Goal: Task Accomplishment & Management: Complete application form

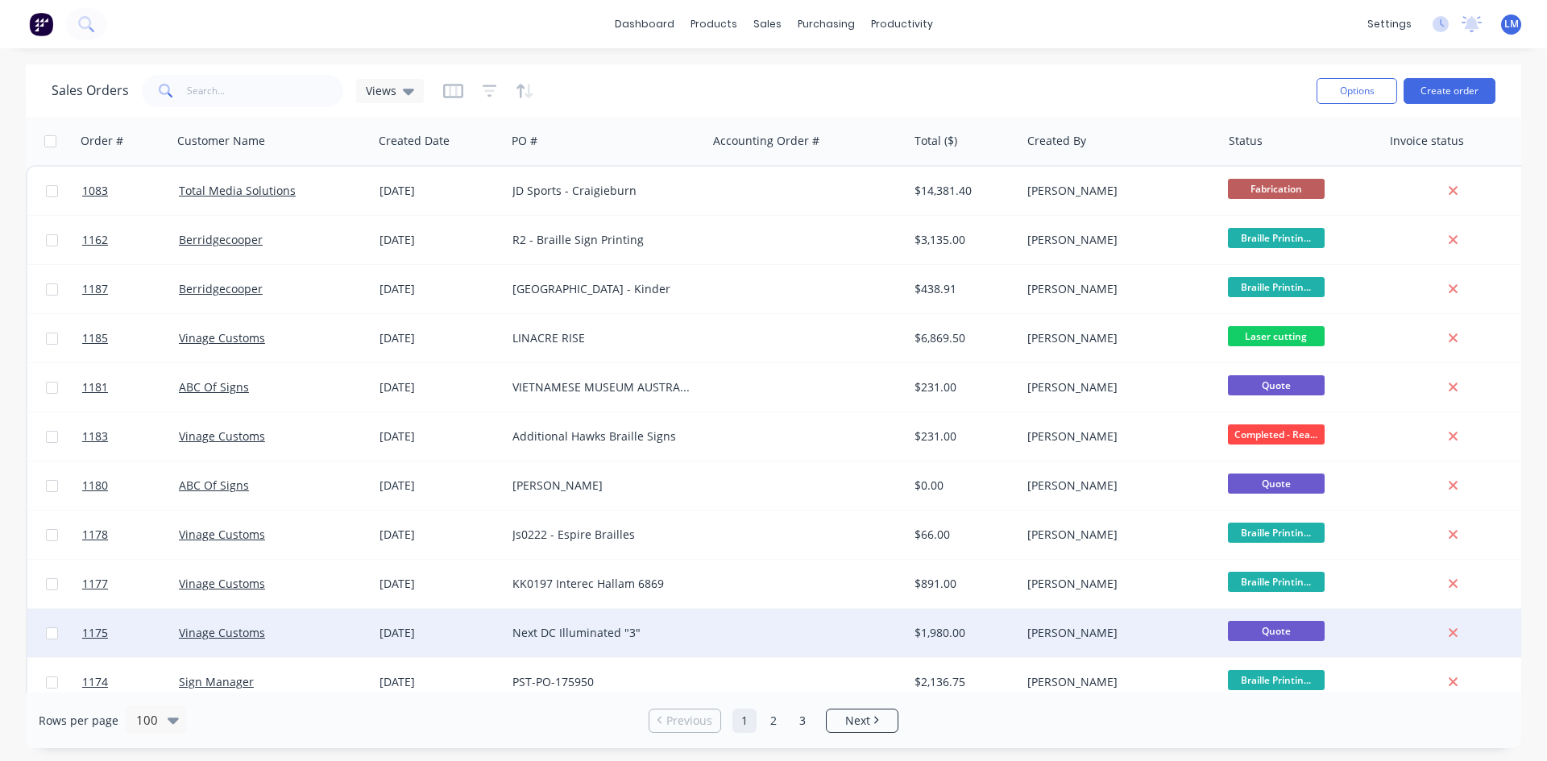
click at [329, 622] on div "Vinage Customs" at bounding box center [272, 633] width 201 height 48
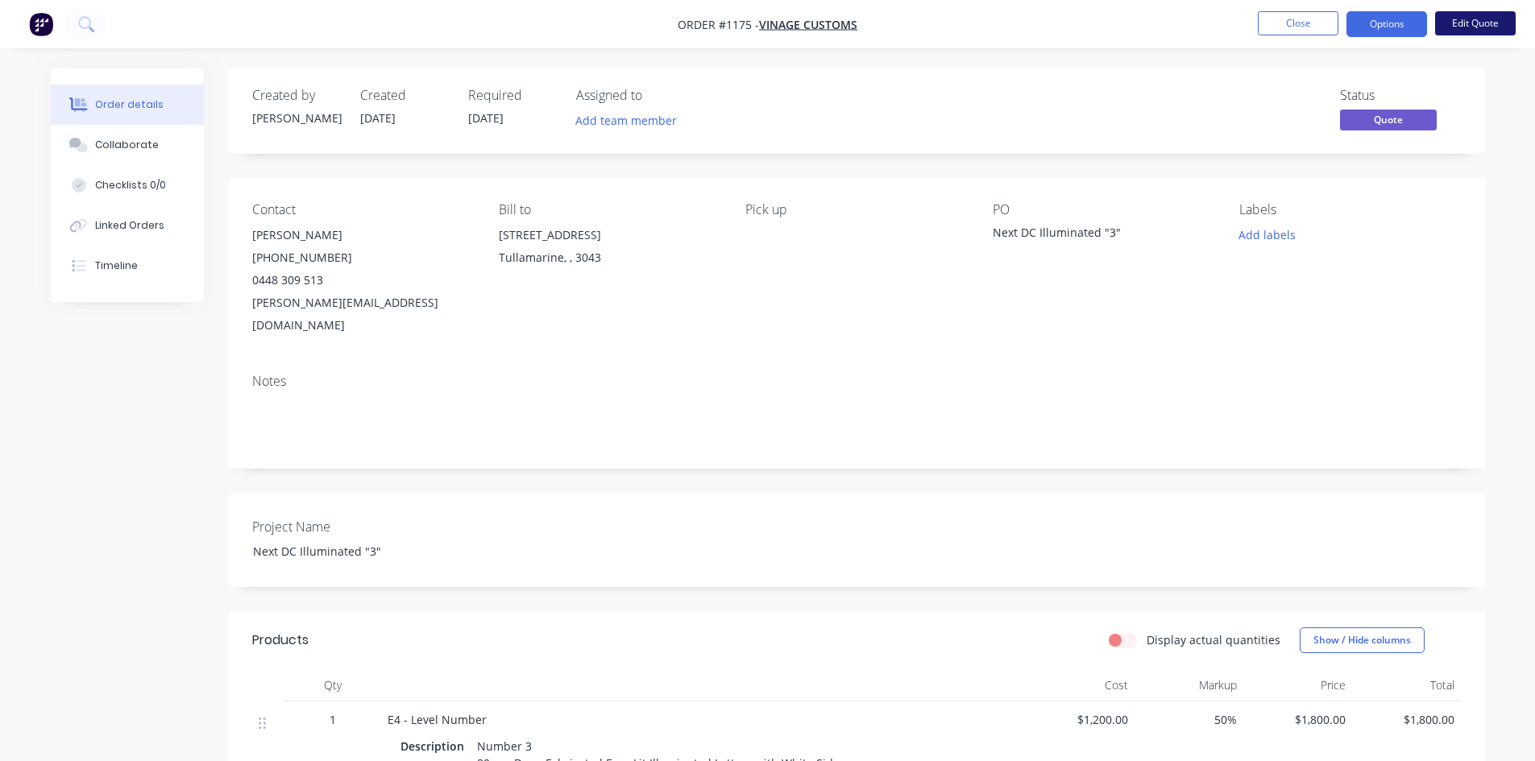
click at [1471, 26] on button "Edit Quote" at bounding box center [1475, 23] width 81 height 24
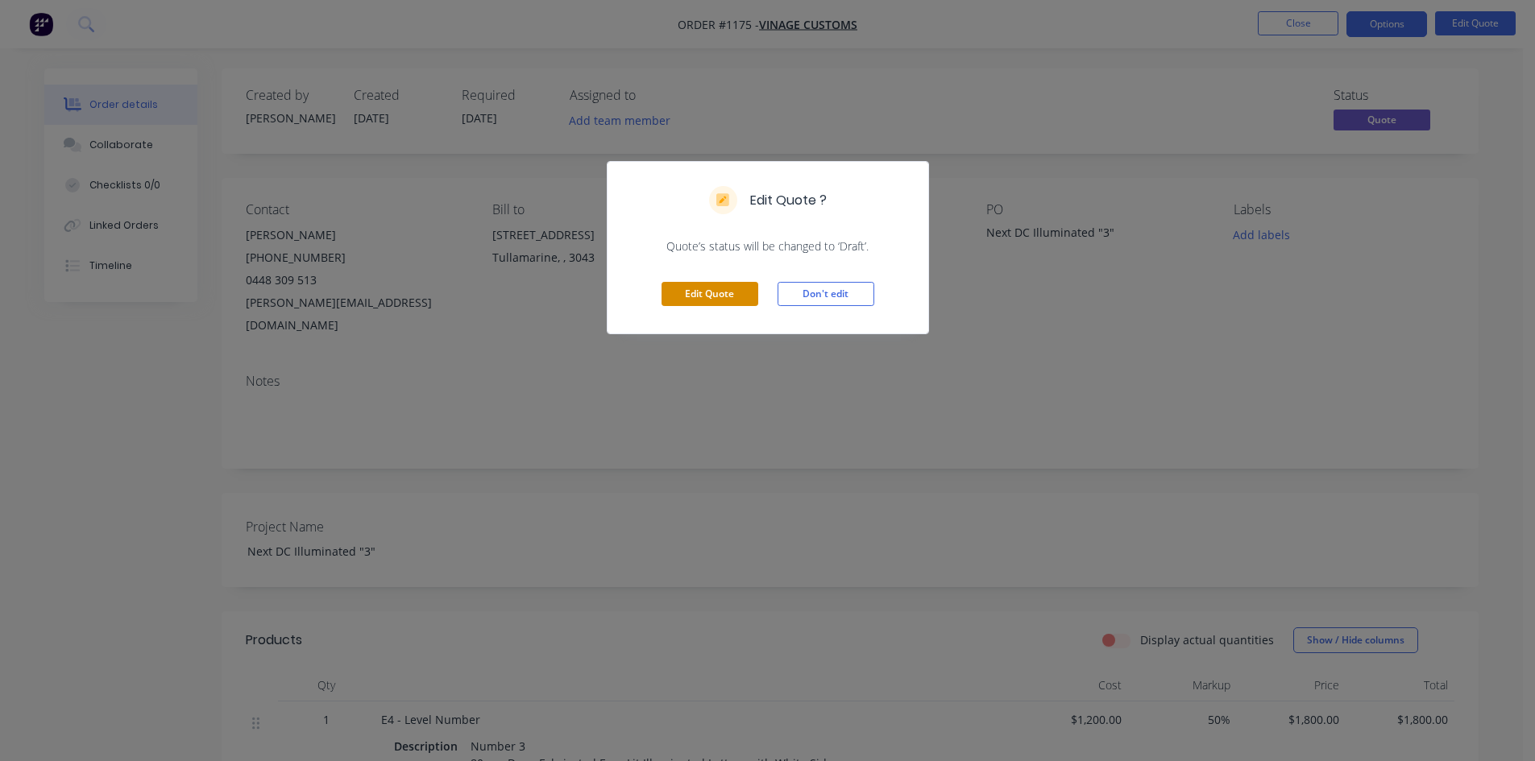
click at [732, 292] on button "Edit Quote" at bounding box center [709, 294] width 97 height 24
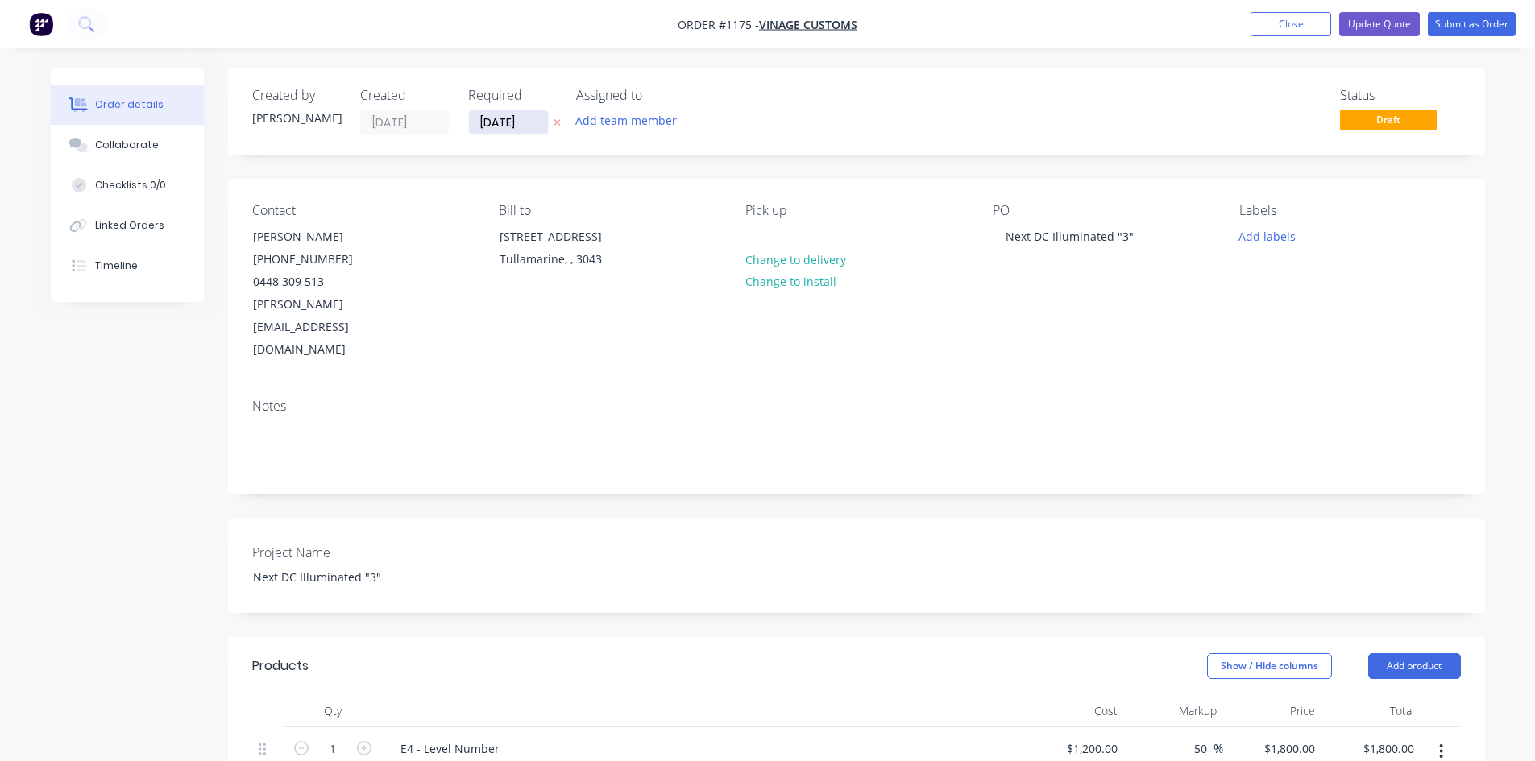
click at [520, 121] on input "[DATE]" at bounding box center [508, 122] width 79 height 24
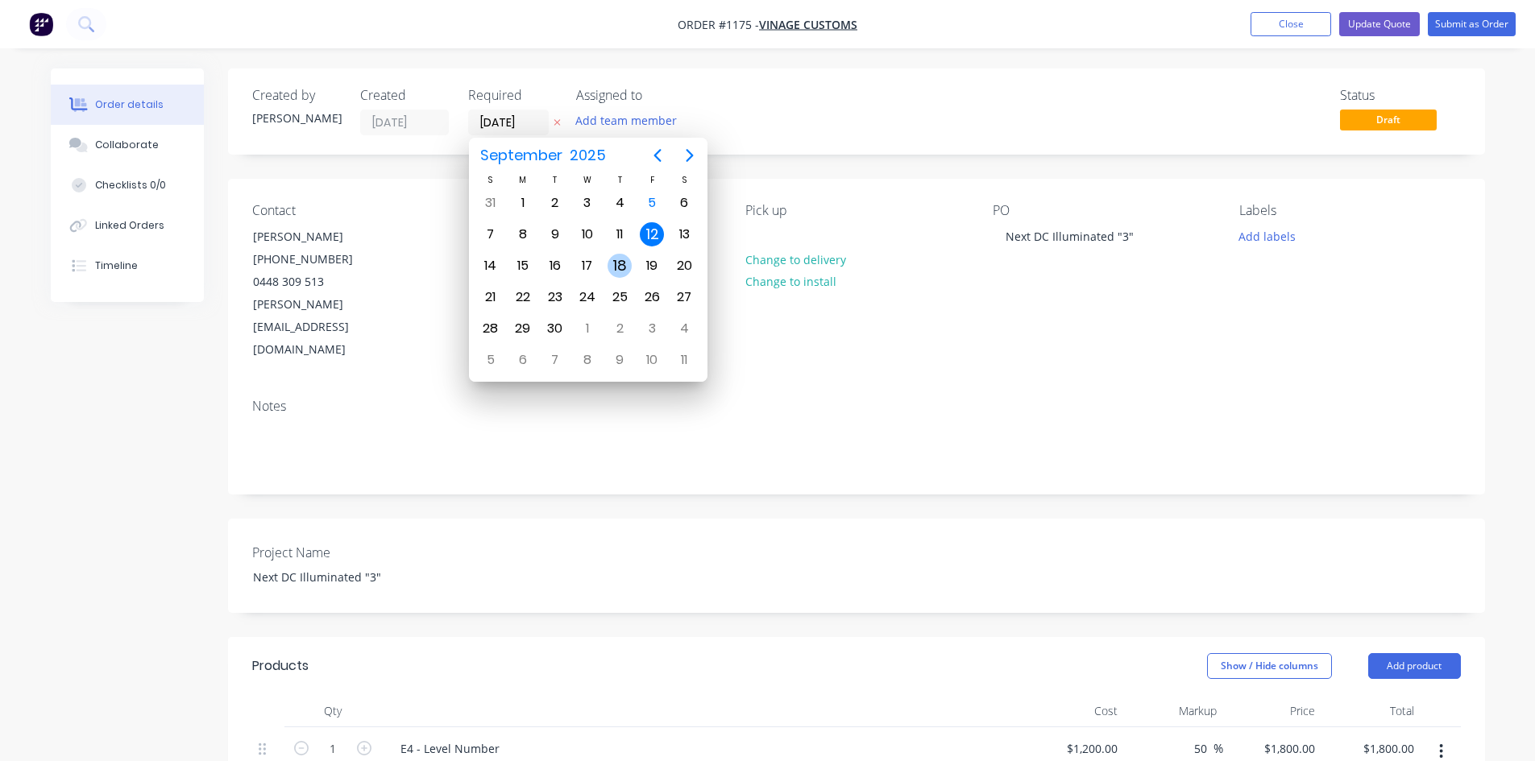
click at [623, 271] on div "18" at bounding box center [619, 266] width 24 height 24
type input "[DATE]"
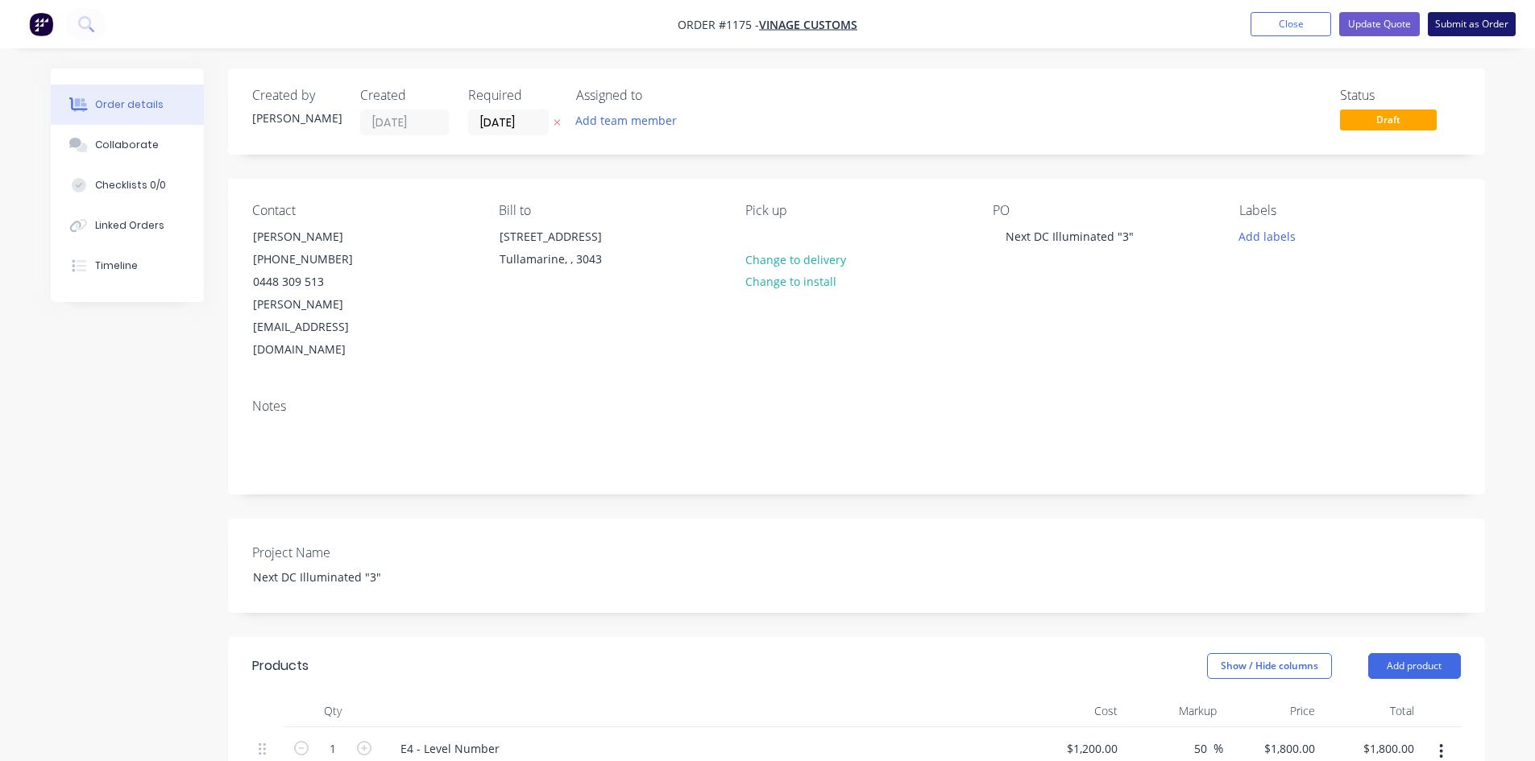
click at [1463, 30] on button "Submit as Order" at bounding box center [1472, 24] width 88 height 24
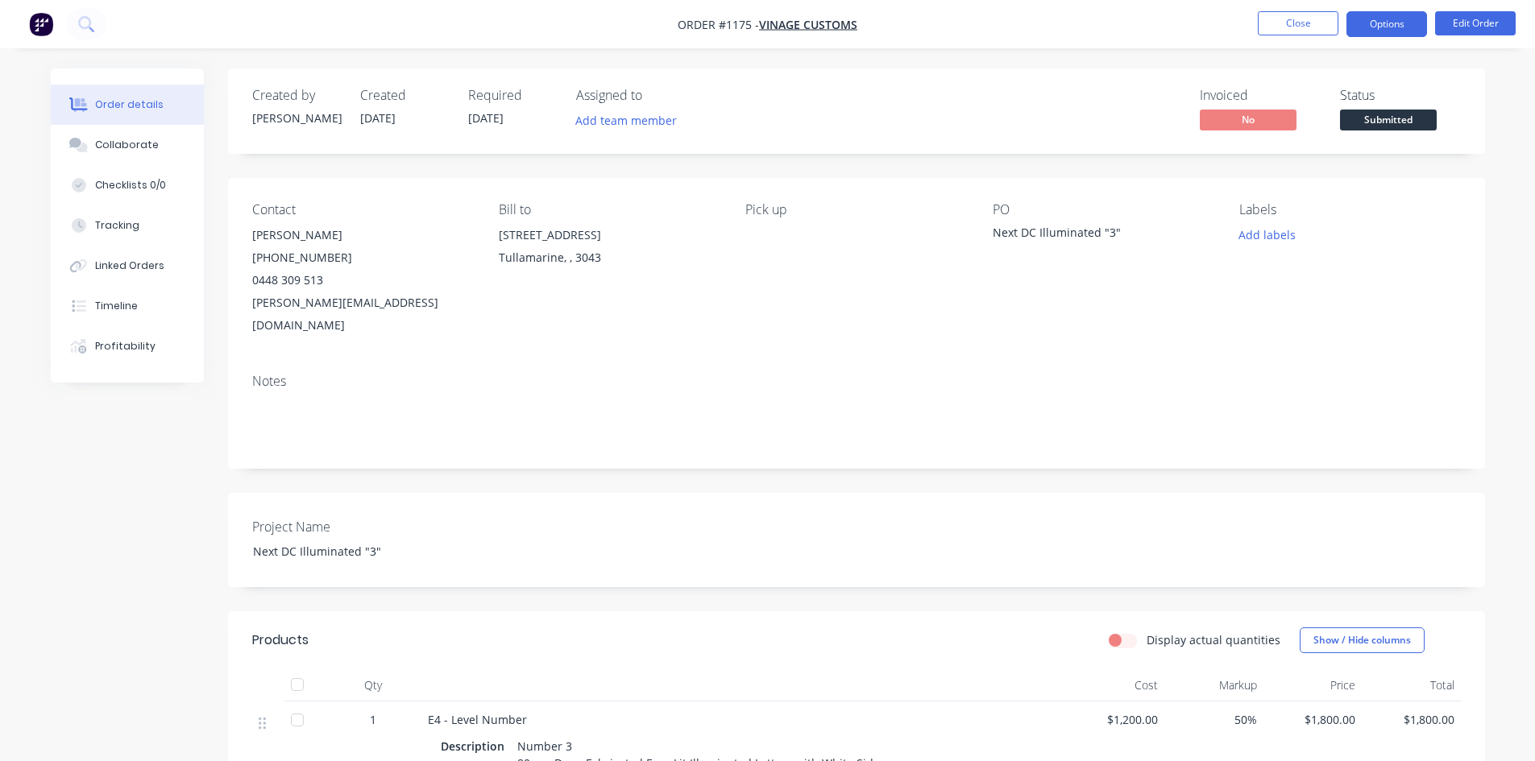
click at [1405, 23] on button "Options" at bounding box center [1386, 24] width 81 height 26
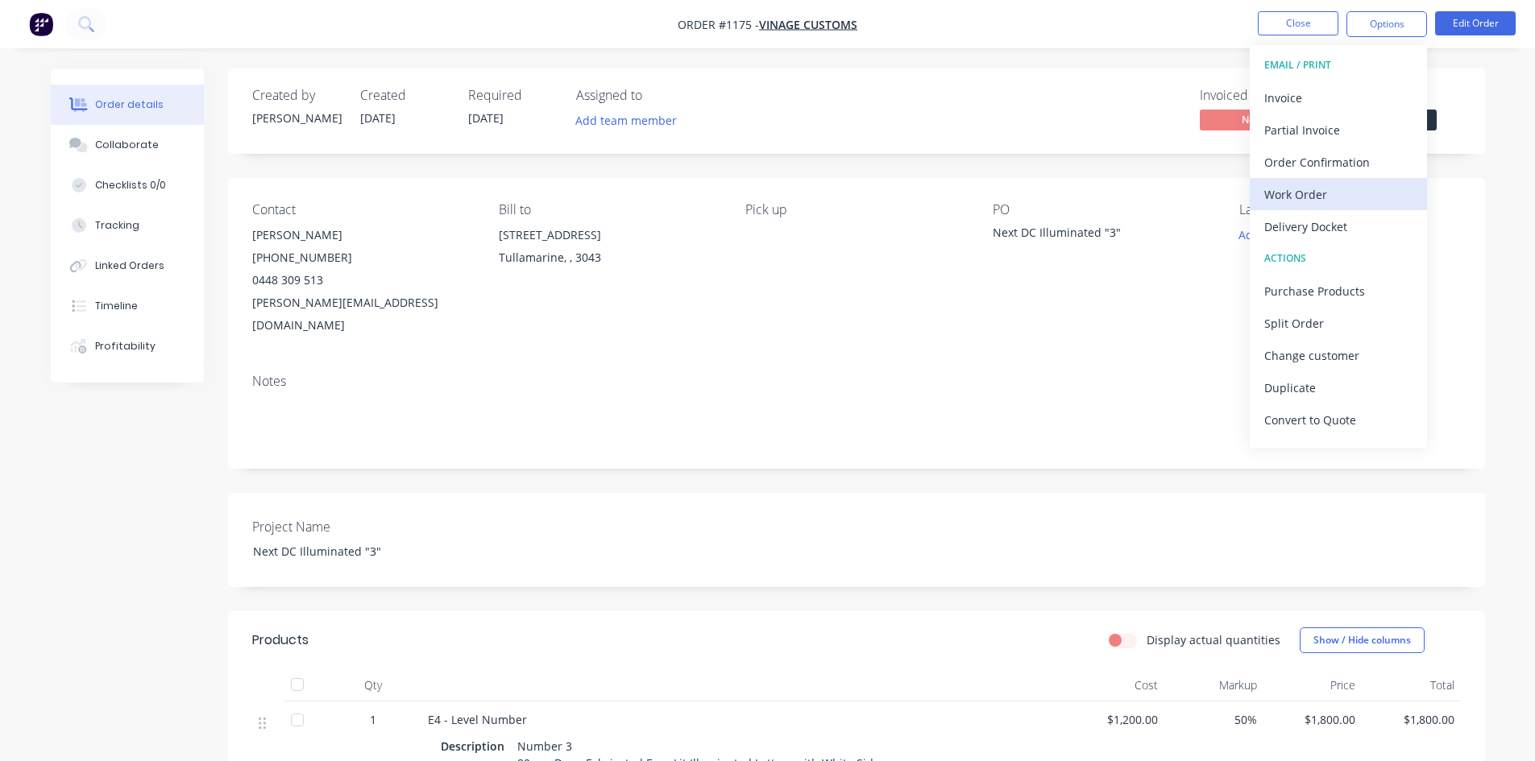
click at [1325, 197] on div "Work Order" at bounding box center [1338, 194] width 148 height 23
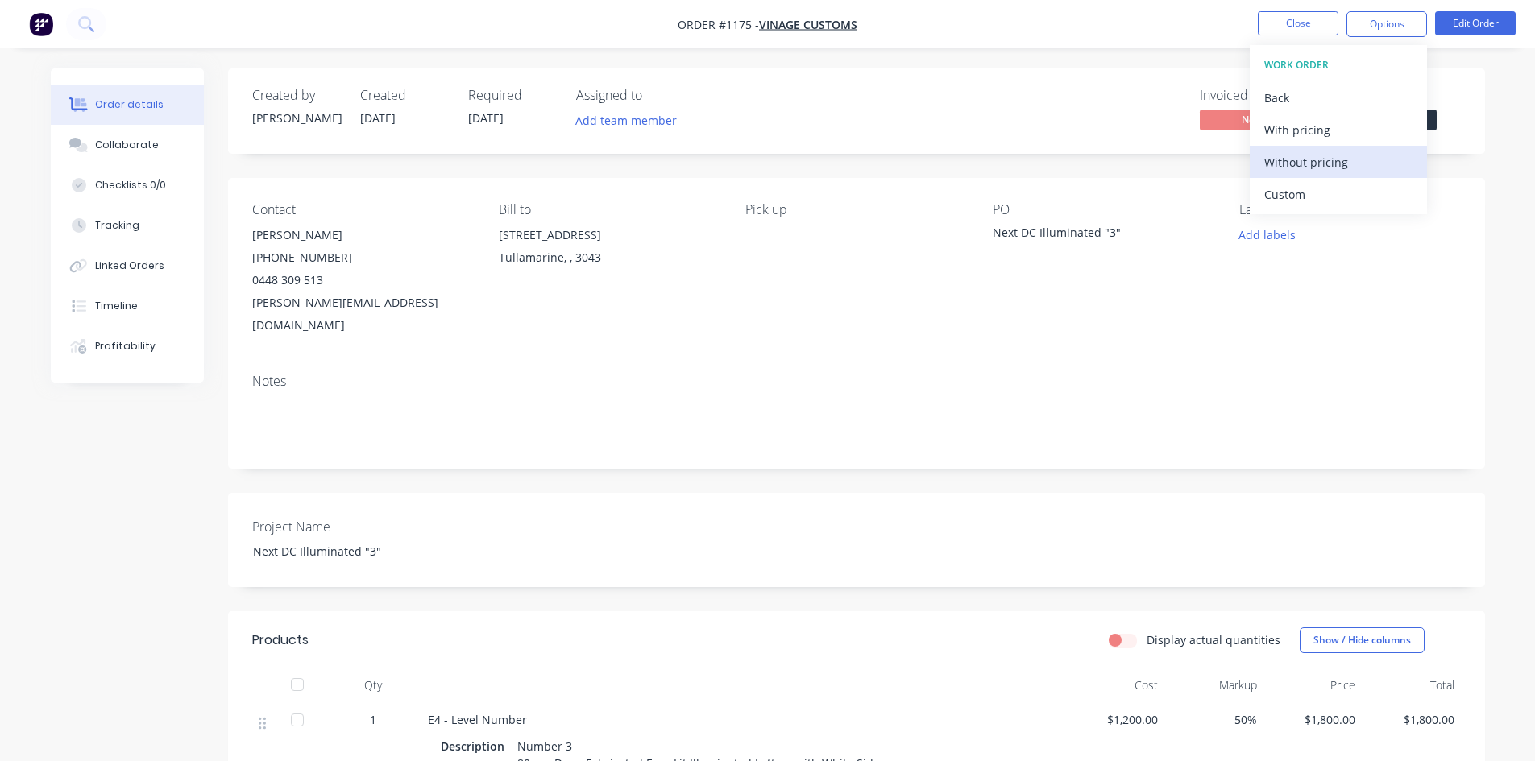
click at [1310, 171] on div "Without pricing" at bounding box center [1338, 162] width 148 height 23
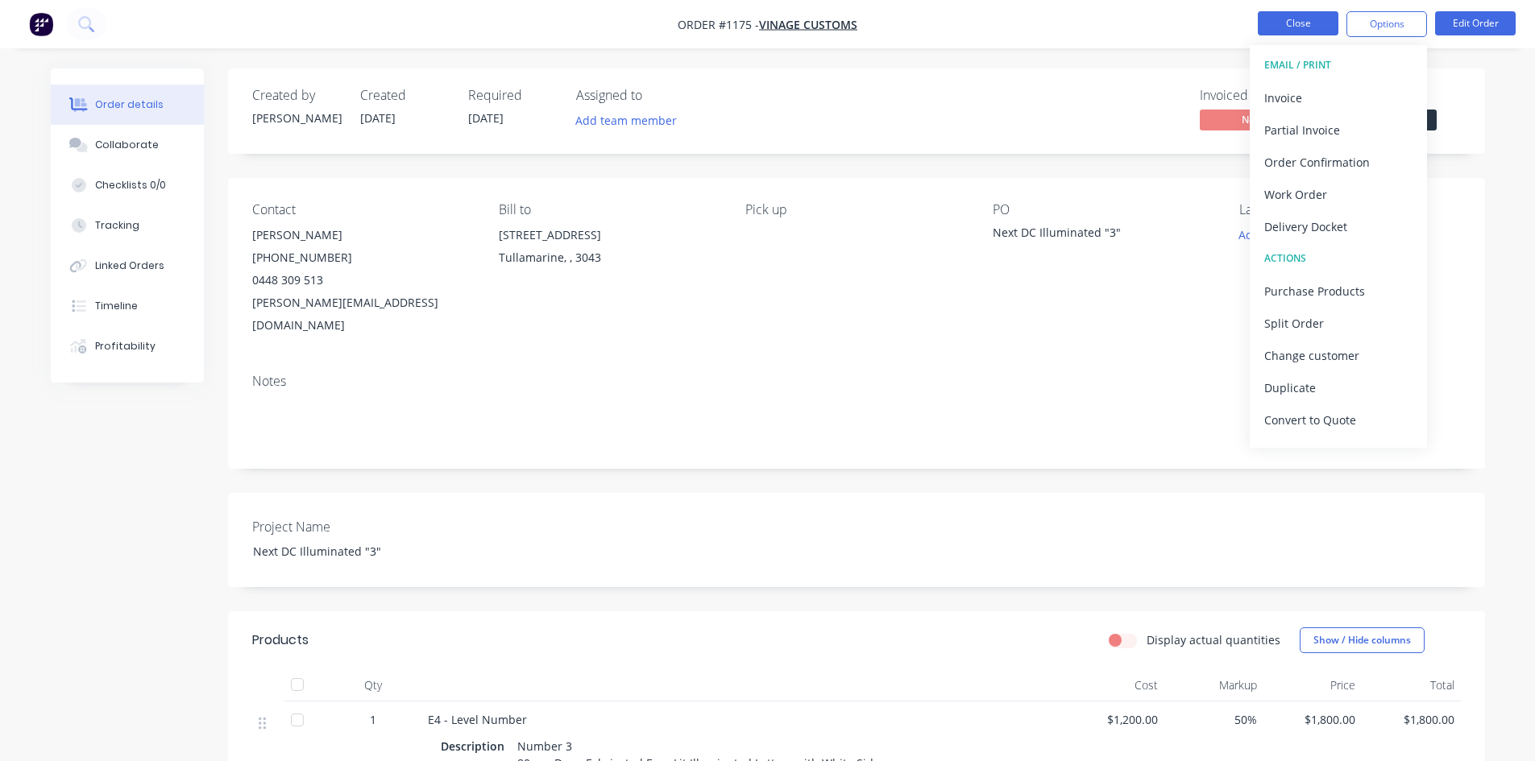
click at [1304, 24] on button "Close" at bounding box center [1298, 23] width 81 height 24
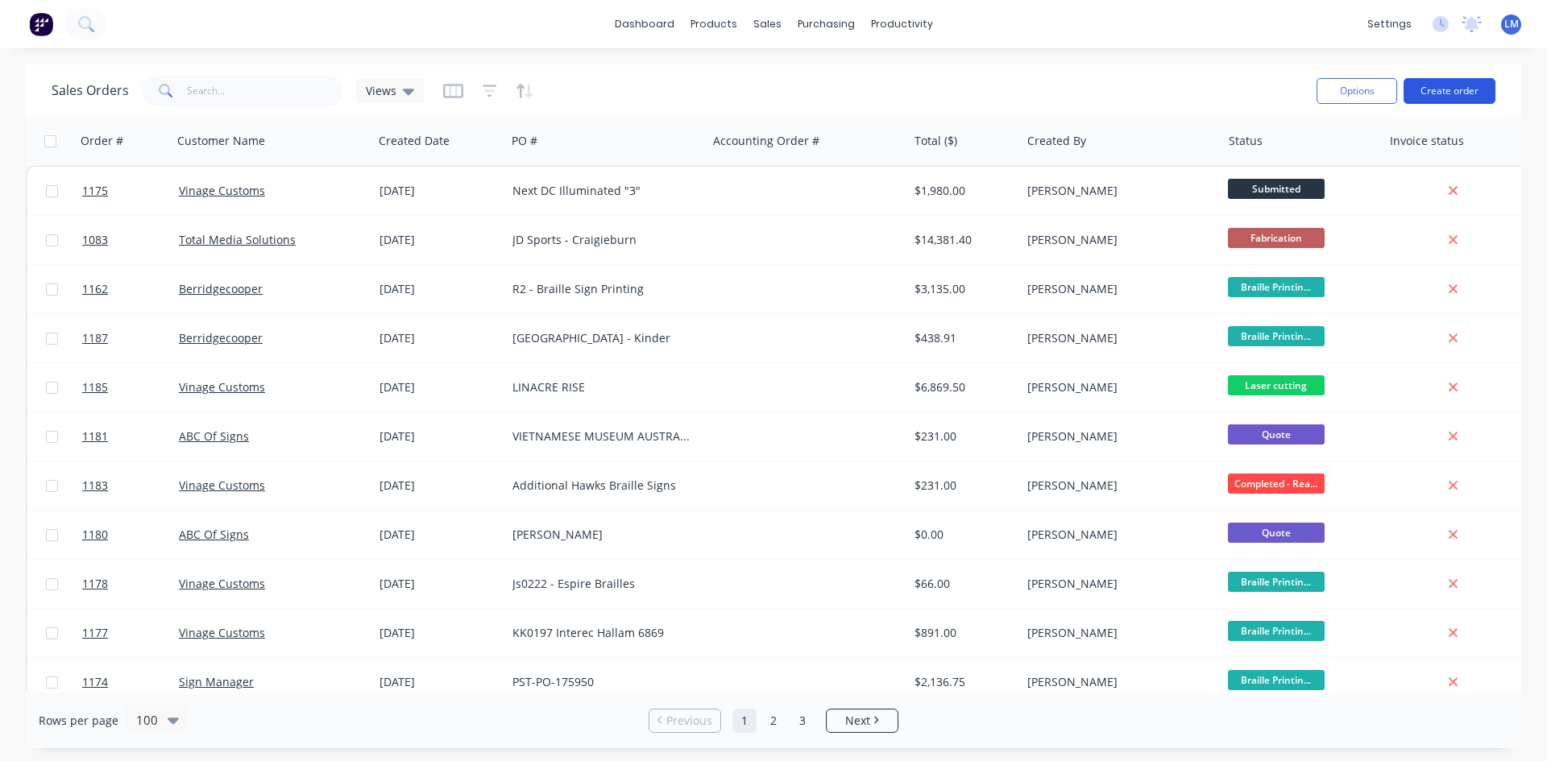
click at [1454, 89] on button "Create order" at bounding box center [1449, 91] width 92 height 26
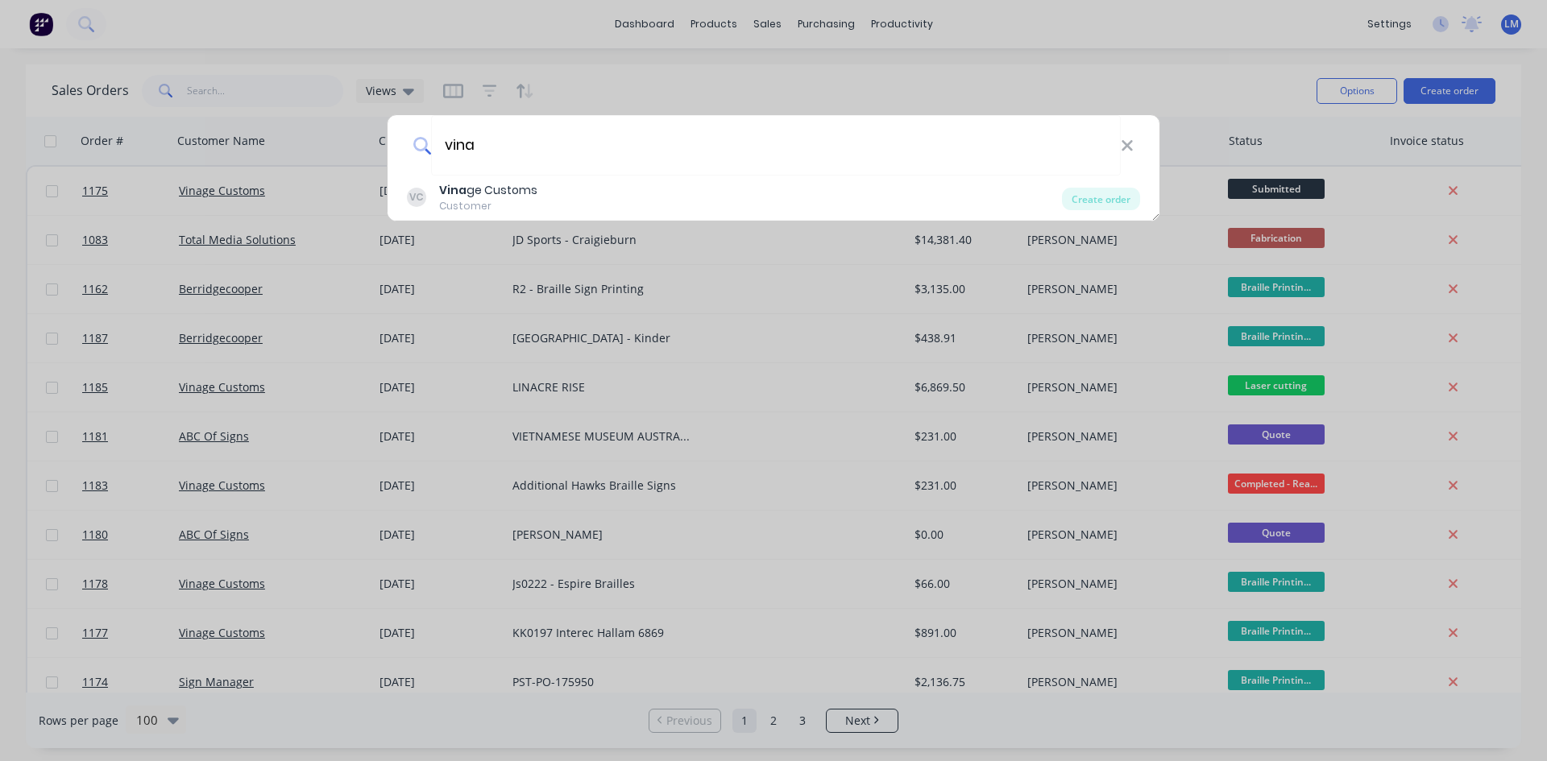
type input "vina"
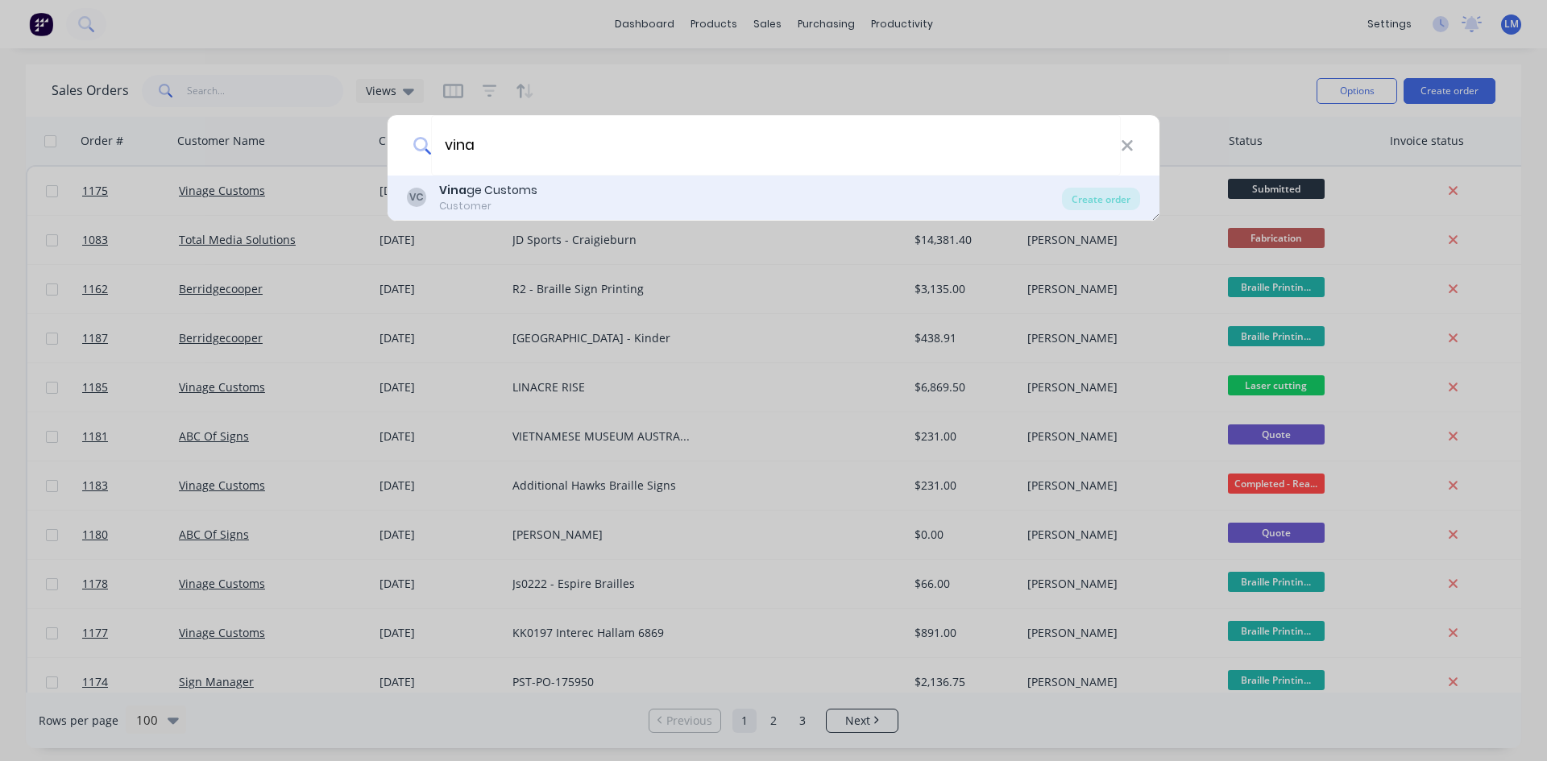
click at [579, 206] on div "[PERSON_NAME] ge Customs Customer" at bounding box center [734, 197] width 655 height 31
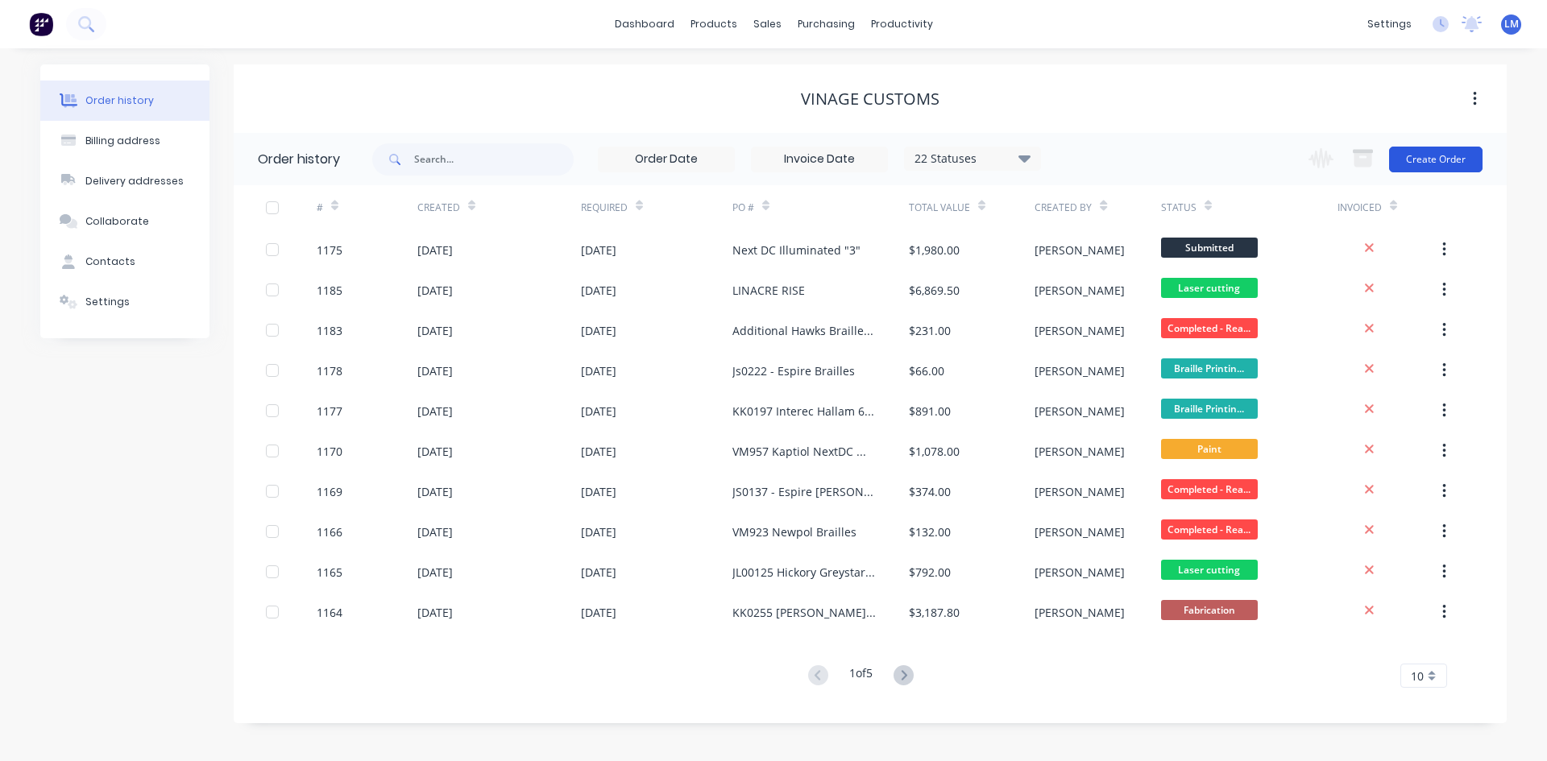
click at [1410, 155] on button "Create Order" at bounding box center [1435, 160] width 93 height 26
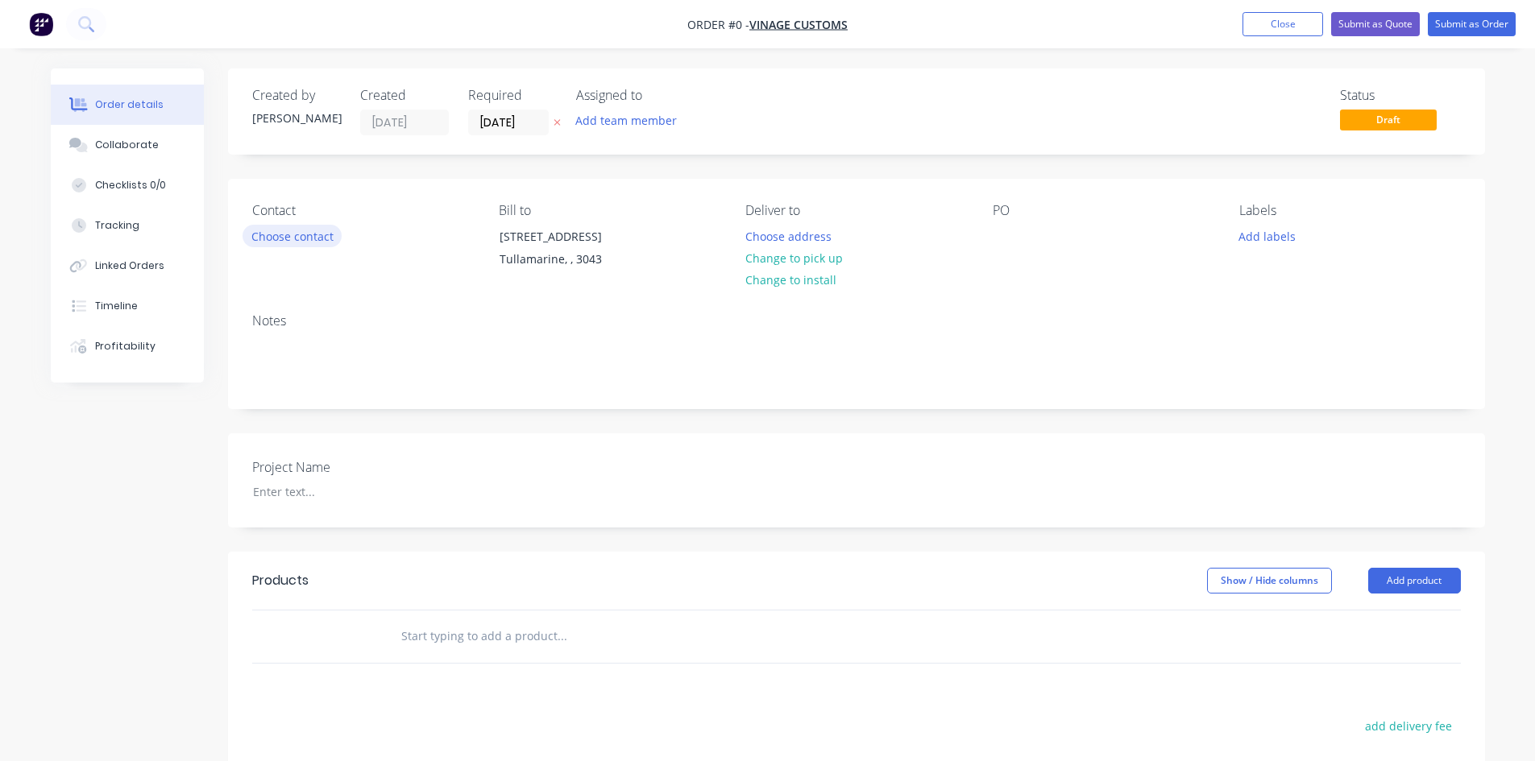
click at [313, 239] on button "Choose contact" at bounding box center [291, 236] width 99 height 22
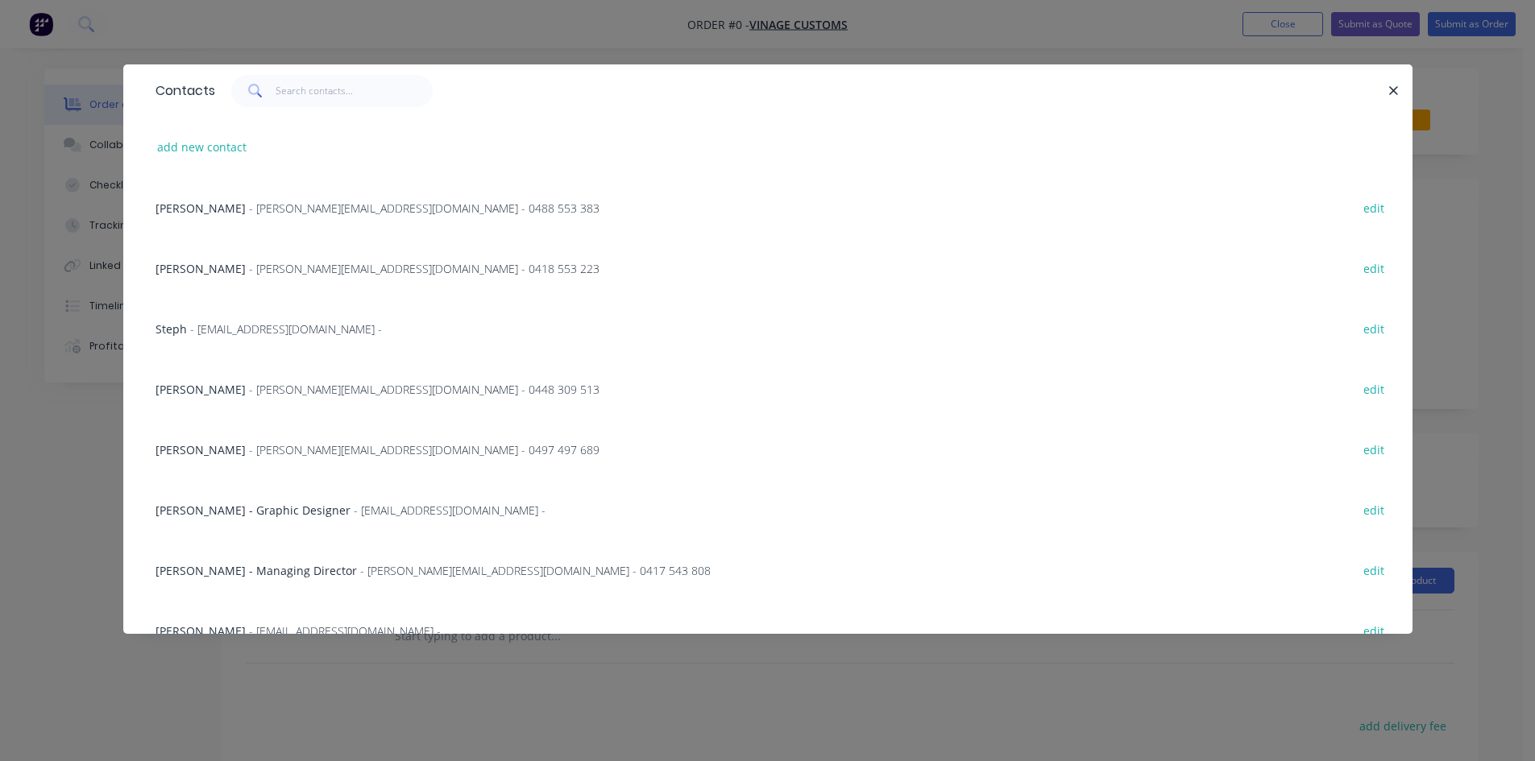
click at [292, 212] on span "- [PERSON_NAME][EMAIL_ADDRESS][DOMAIN_NAME] - 0488 553 383" at bounding box center [424, 208] width 350 height 15
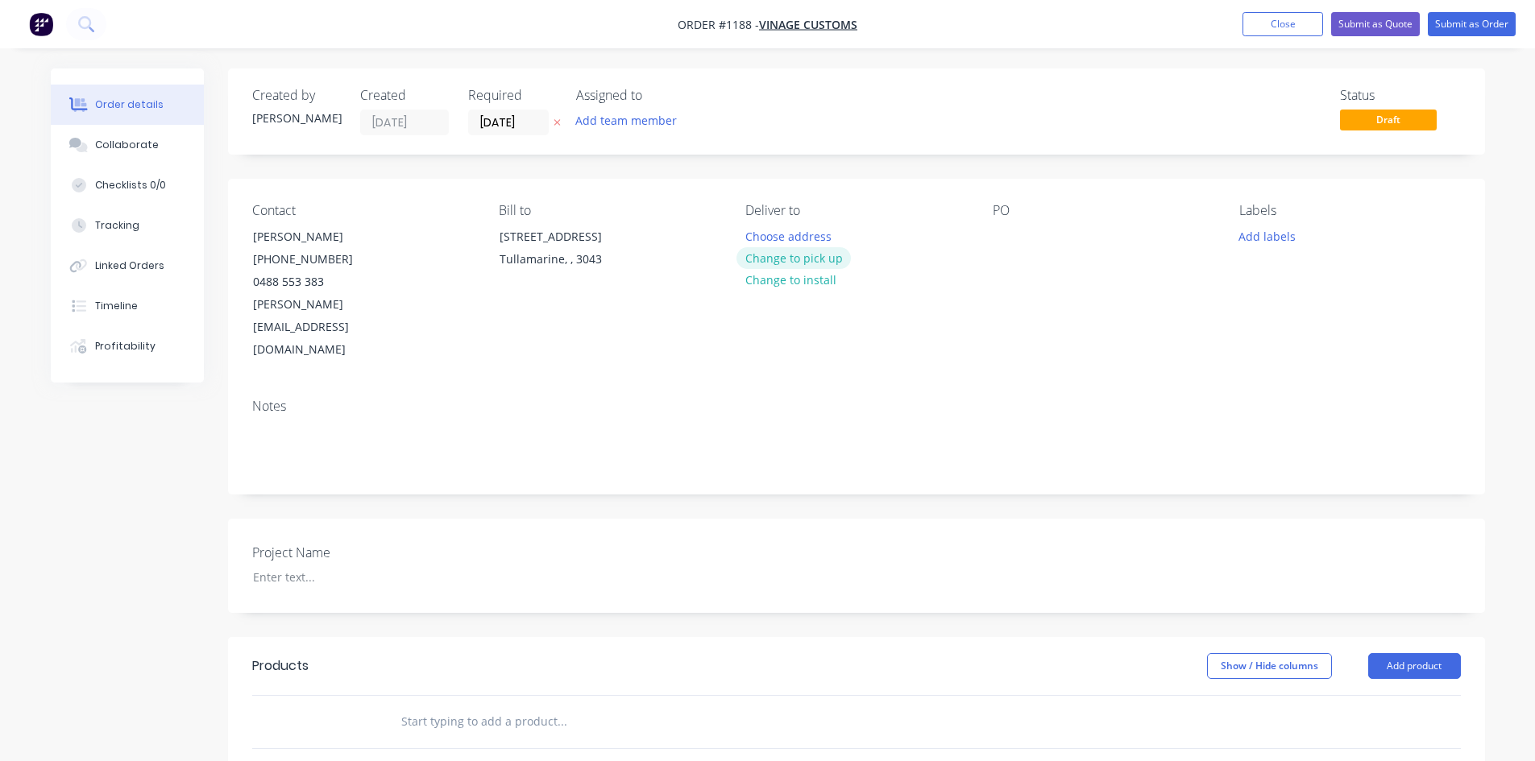
click at [821, 257] on button "Change to pick up" at bounding box center [793, 258] width 114 height 22
click at [1010, 244] on div at bounding box center [1006, 236] width 26 height 23
drag, startPoint x: 1112, startPoint y: 239, endPoint x: 970, endPoint y: 242, distance: 141.8
click at [970, 242] on div "Contact [PERSON_NAME] [PHONE_NUMBER] [PERSON_NAME][EMAIL_ADDRESS][DOMAIN_NAME] …" at bounding box center [856, 282] width 1257 height 207
copy div "Pullman - numbers"
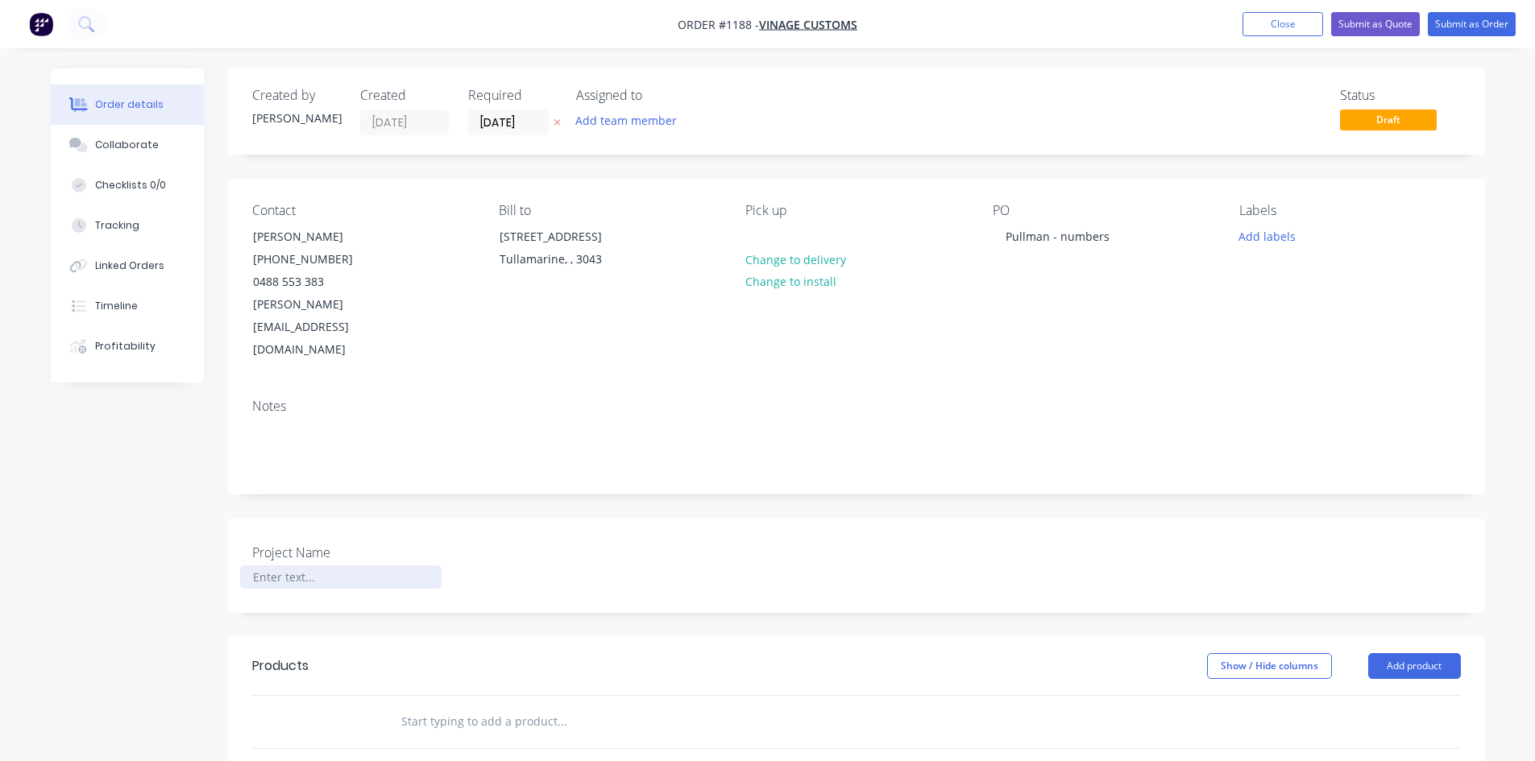
click at [280, 566] on div at bounding box center [340, 577] width 201 height 23
paste div
click at [440, 706] on input "text" at bounding box center [561, 722] width 322 height 32
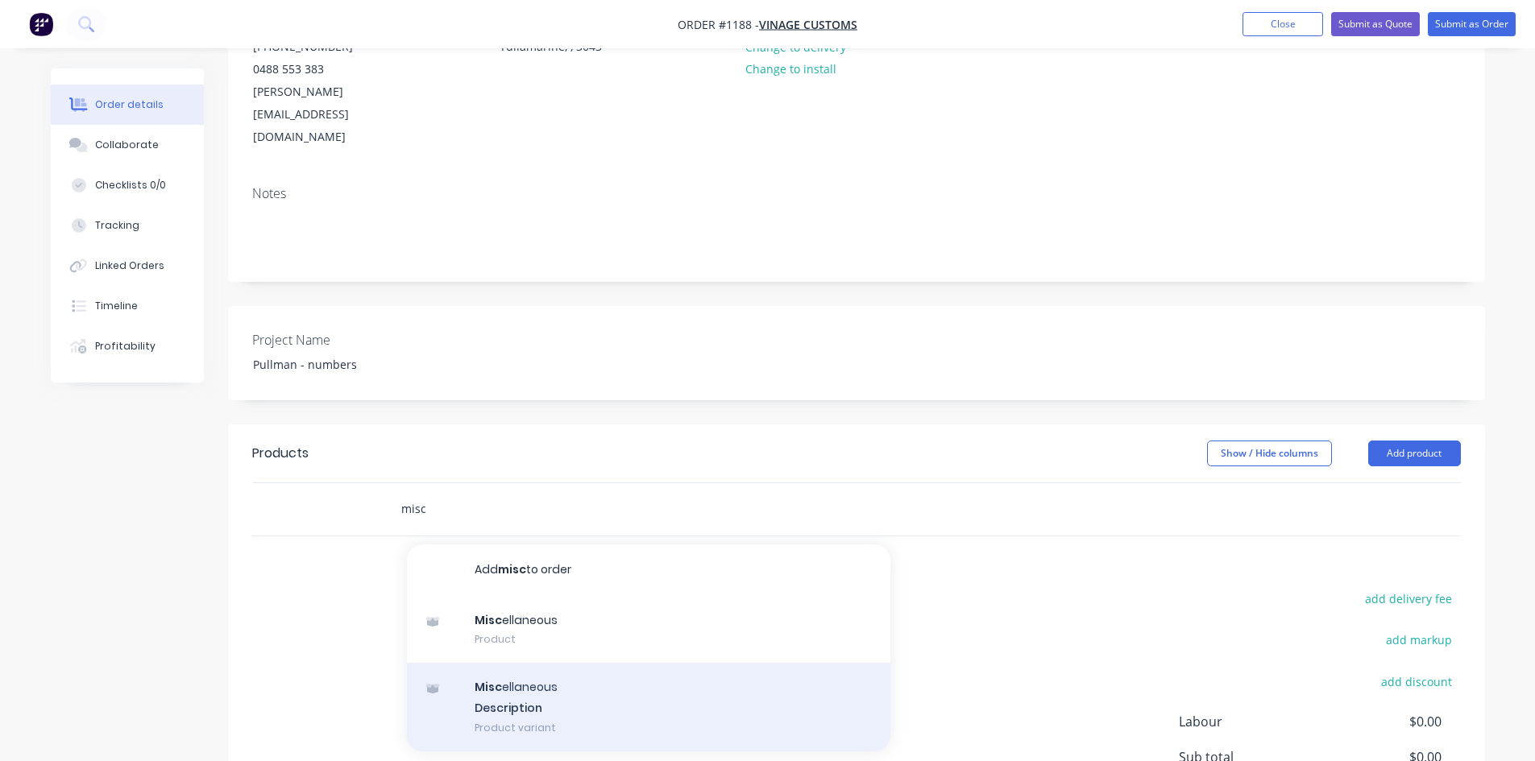
scroll to position [242, 0]
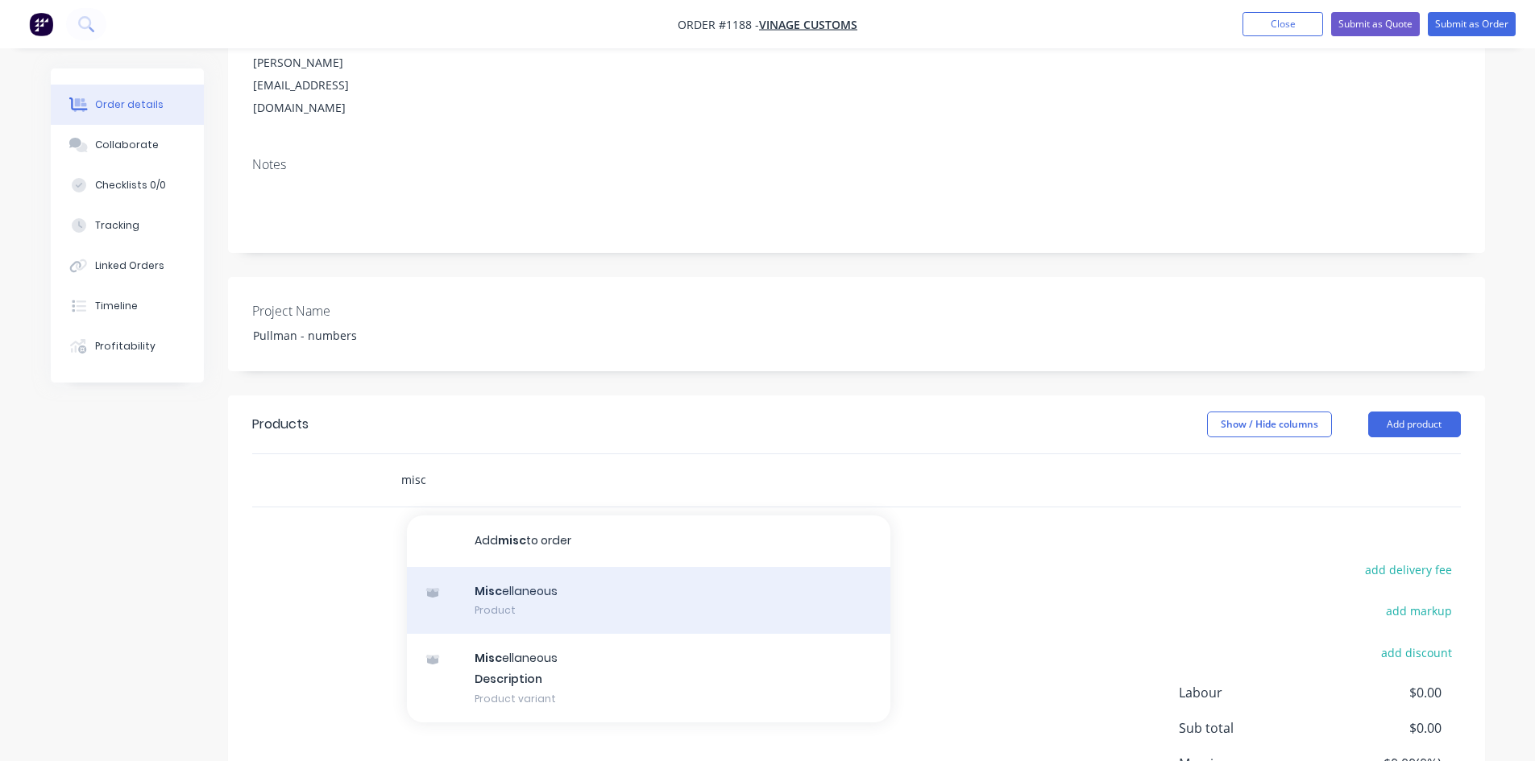
type input "misc"
click at [555, 567] on div "Misc ellaneous Product" at bounding box center [648, 601] width 483 height 68
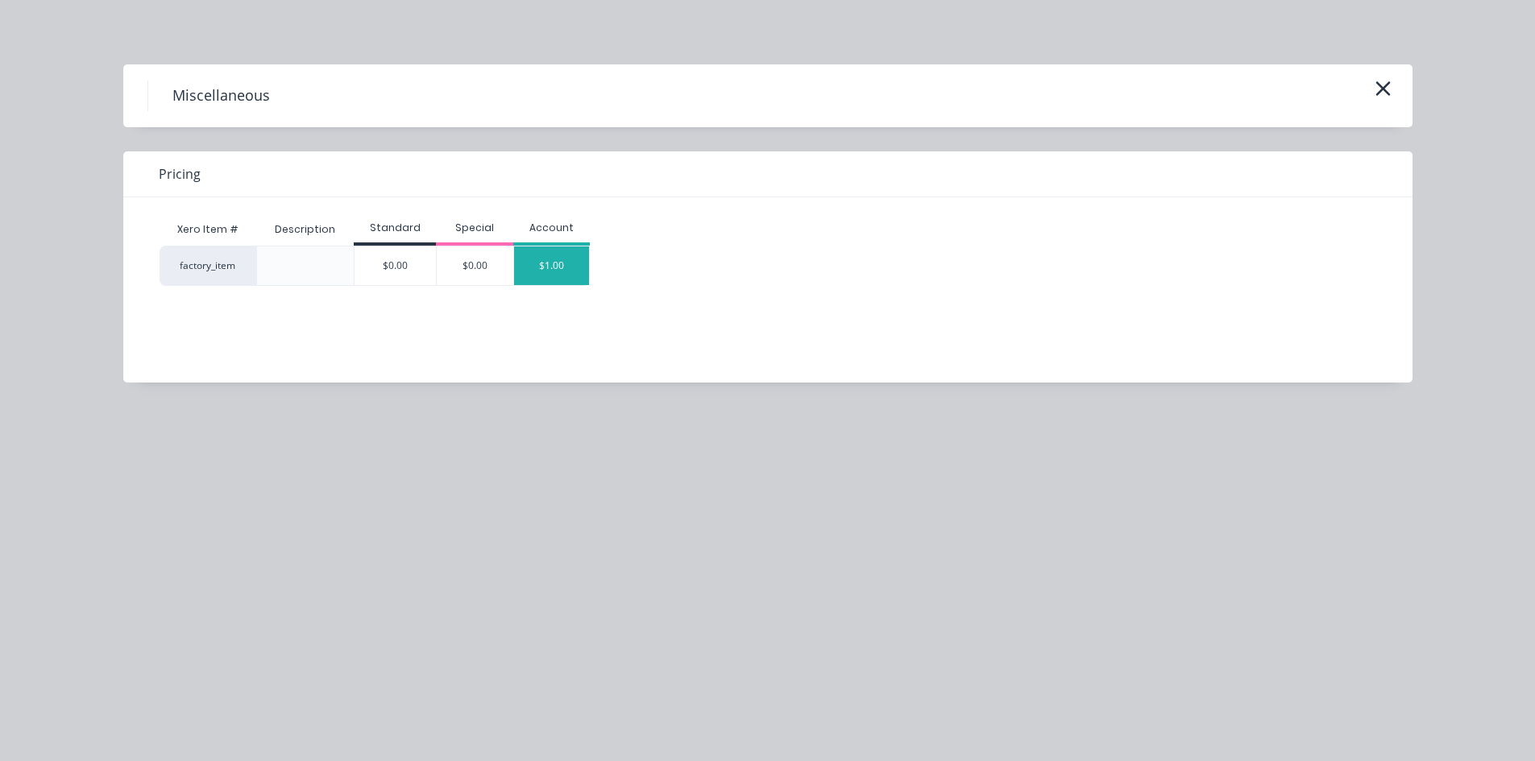
click at [566, 258] on div "$1.00" at bounding box center [552, 266] width 76 height 39
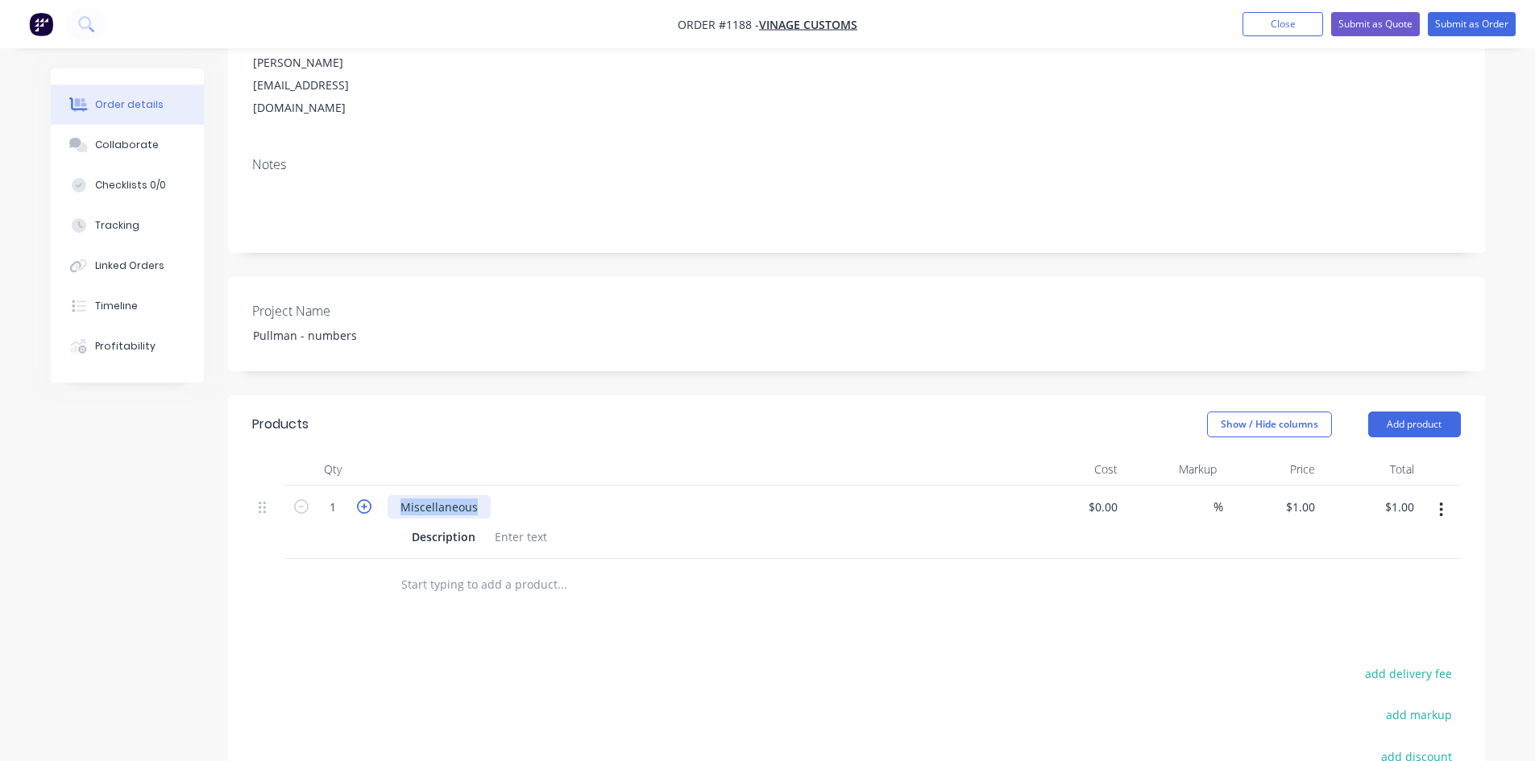
drag, startPoint x: 480, startPoint y: 463, endPoint x: 359, endPoint y: 462, distance: 120.8
click at [360, 486] on div "1 Miscellaneous Description $0.00 $0.00 % $1.00 $1.00 $1.00 $1.00" at bounding box center [856, 522] width 1208 height 73
click at [524, 525] on div at bounding box center [520, 536] width 65 height 23
click at [504, 525] on div at bounding box center [520, 536] width 65 height 23
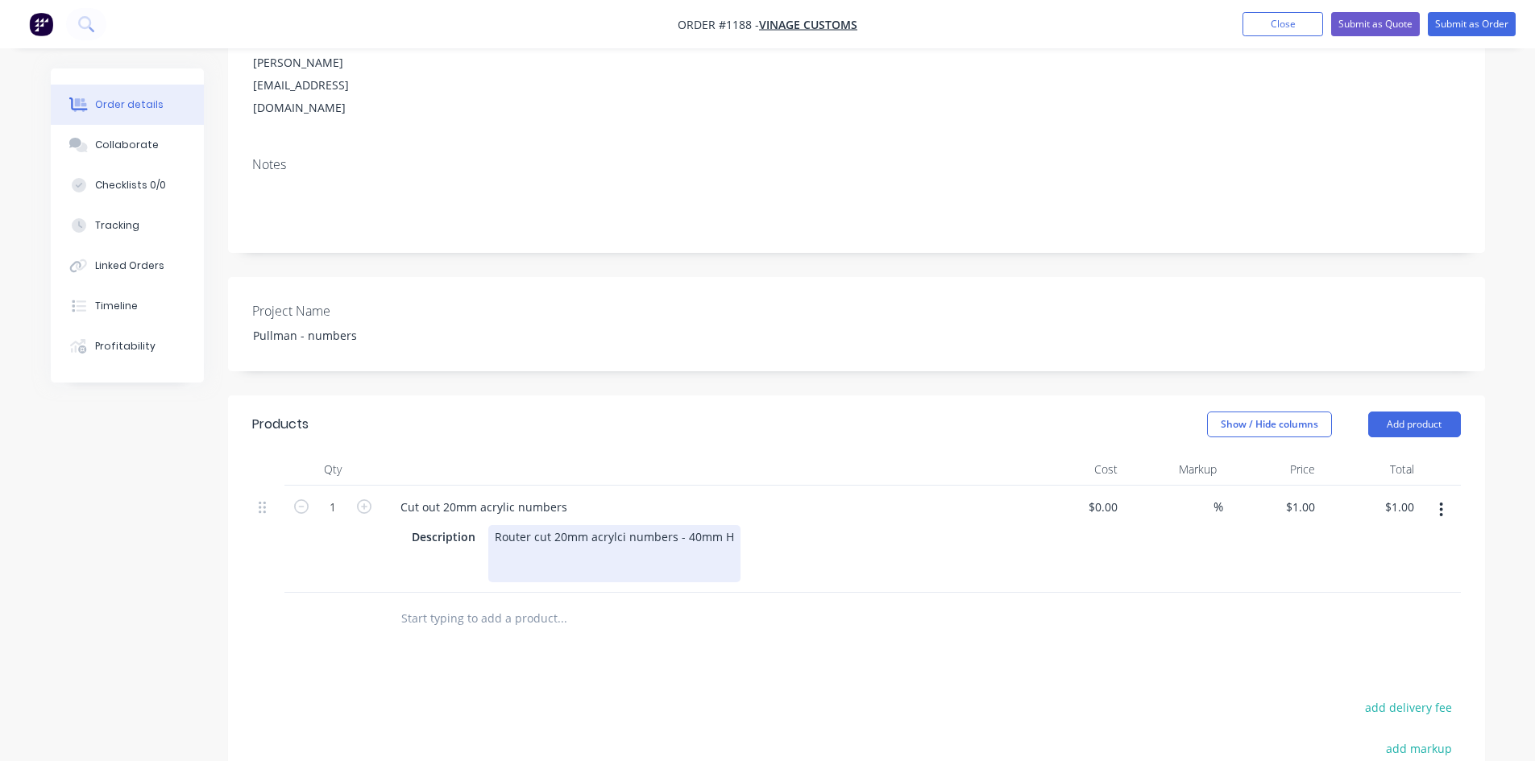
click at [597, 525] on div "Router cut 20mm acrylci numbers - 40mm H" at bounding box center [614, 553] width 252 height 57
click at [554, 525] on div "Router cut 20mm acrylic numbers - 40mm H" at bounding box center [614, 553] width 252 height 57
click at [511, 525] on div "Router cut 20mm acrylic numbers - 40mm H" at bounding box center [614, 562] width 252 height 74
click at [633, 529] on div "Router cut 20mm acrylic numbers - 40mm H 2 x Each numbers - 0-9" at bounding box center [614, 553] width 252 height 57
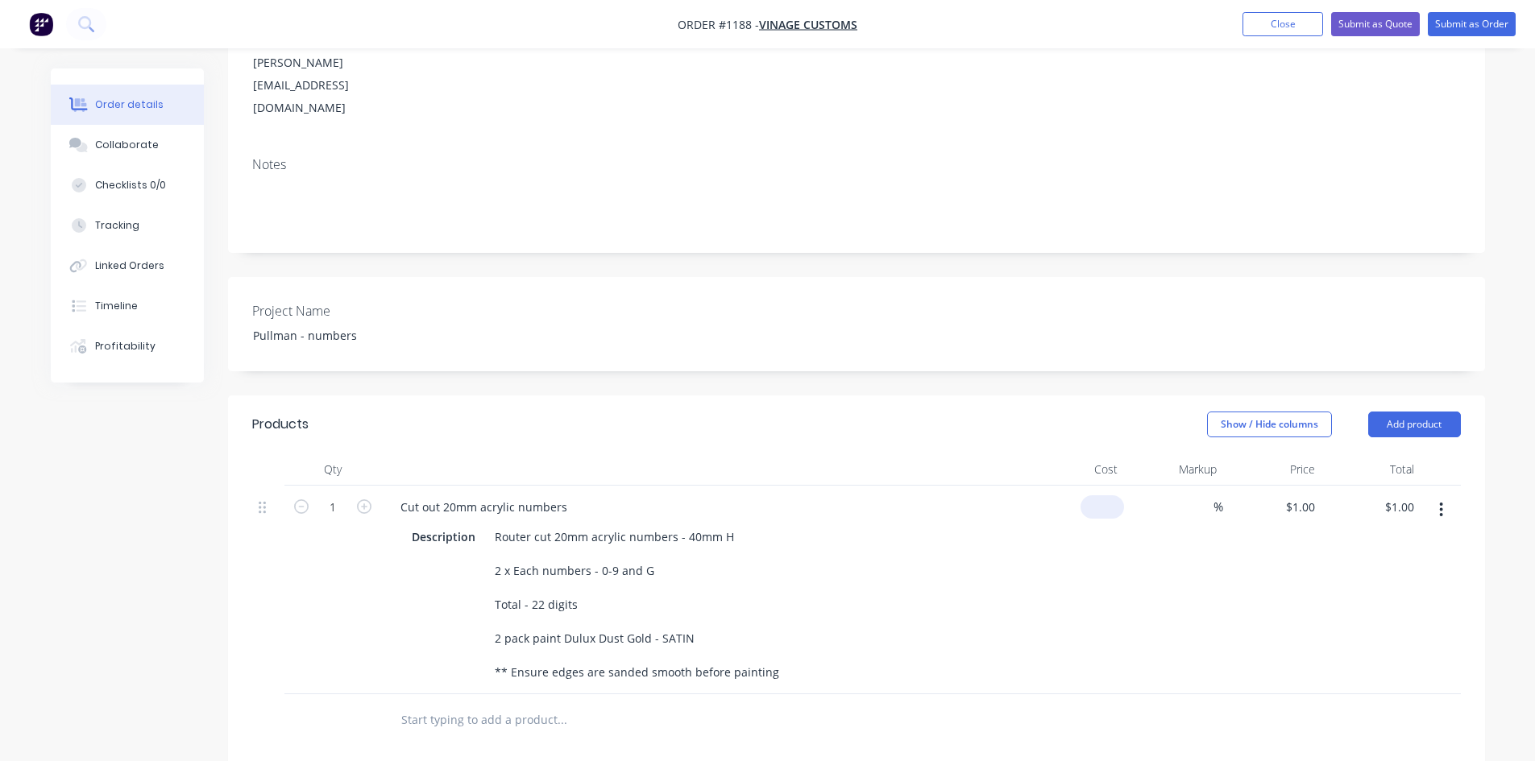
click at [1103, 495] on div "$0.00" at bounding box center [1102, 506] width 44 height 23
type input "$300.00"
click at [1207, 495] on input at bounding box center [1204, 506] width 19 height 23
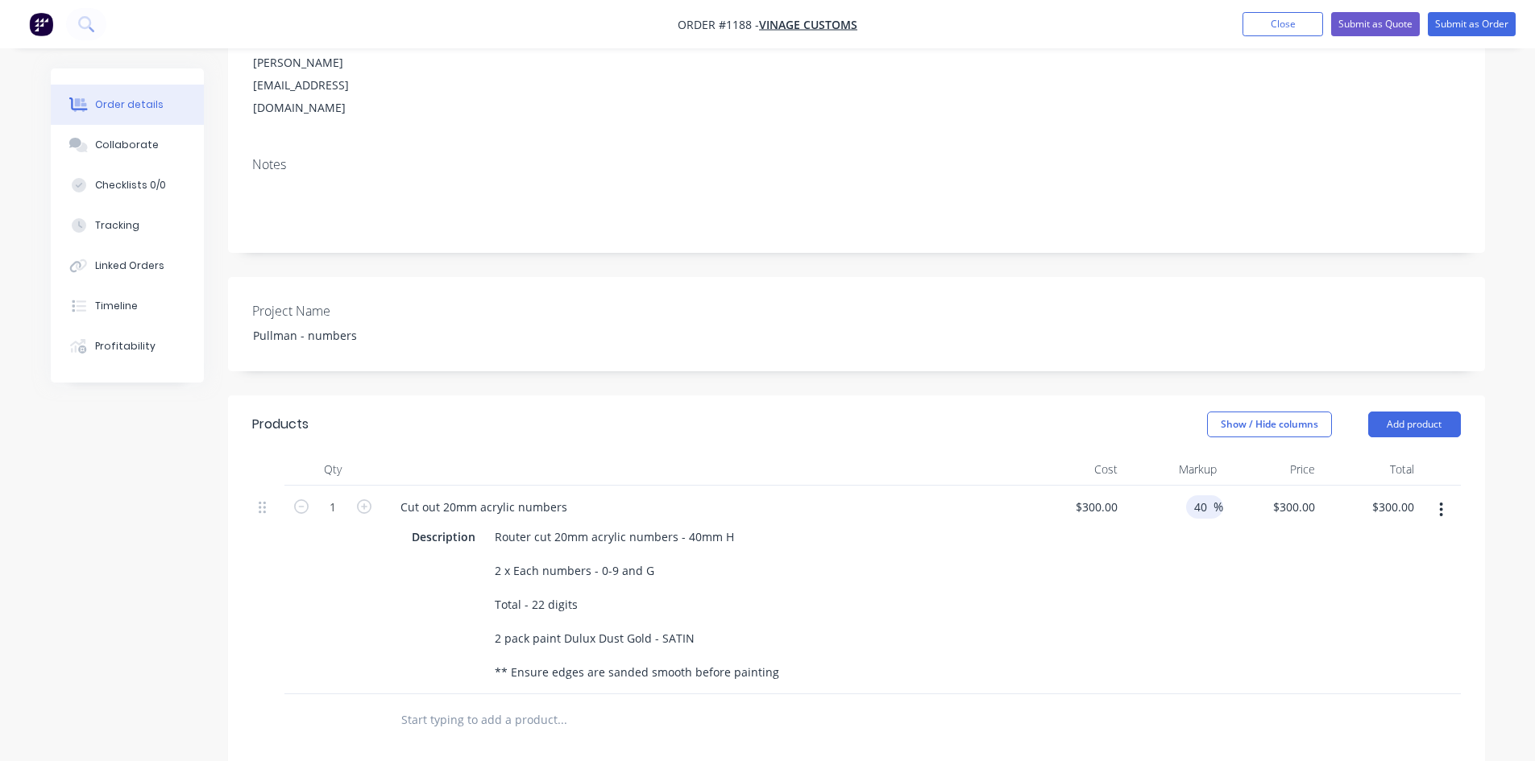
type input "40"
type input "$420.00"
click at [1183, 607] on div "40 40 %" at bounding box center [1173, 590] width 99 height 209
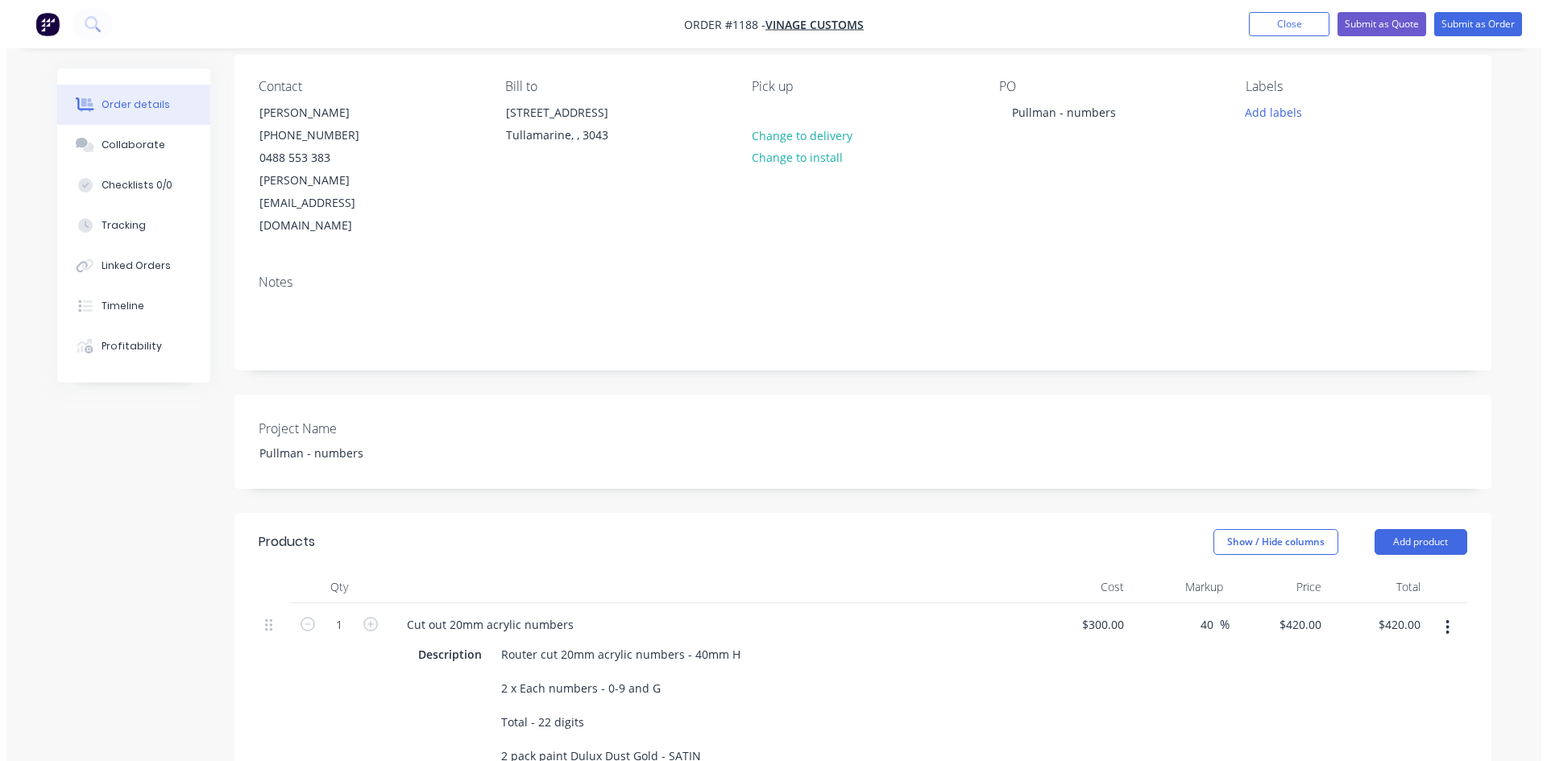
scroll to position [0, 0]
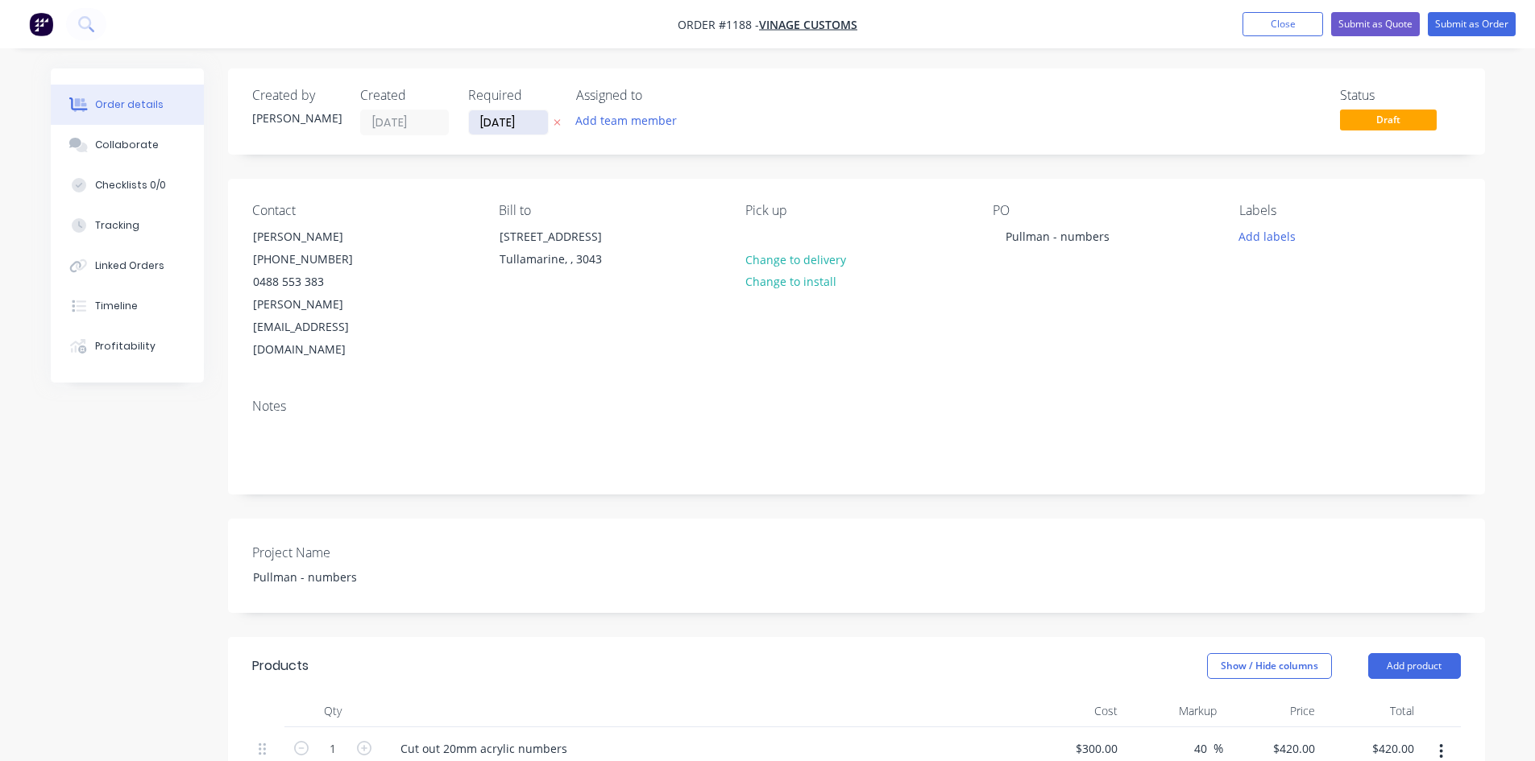
click at [514, 126] on input "[DATE]" at bounding box center [508, 122] width 79 height 24
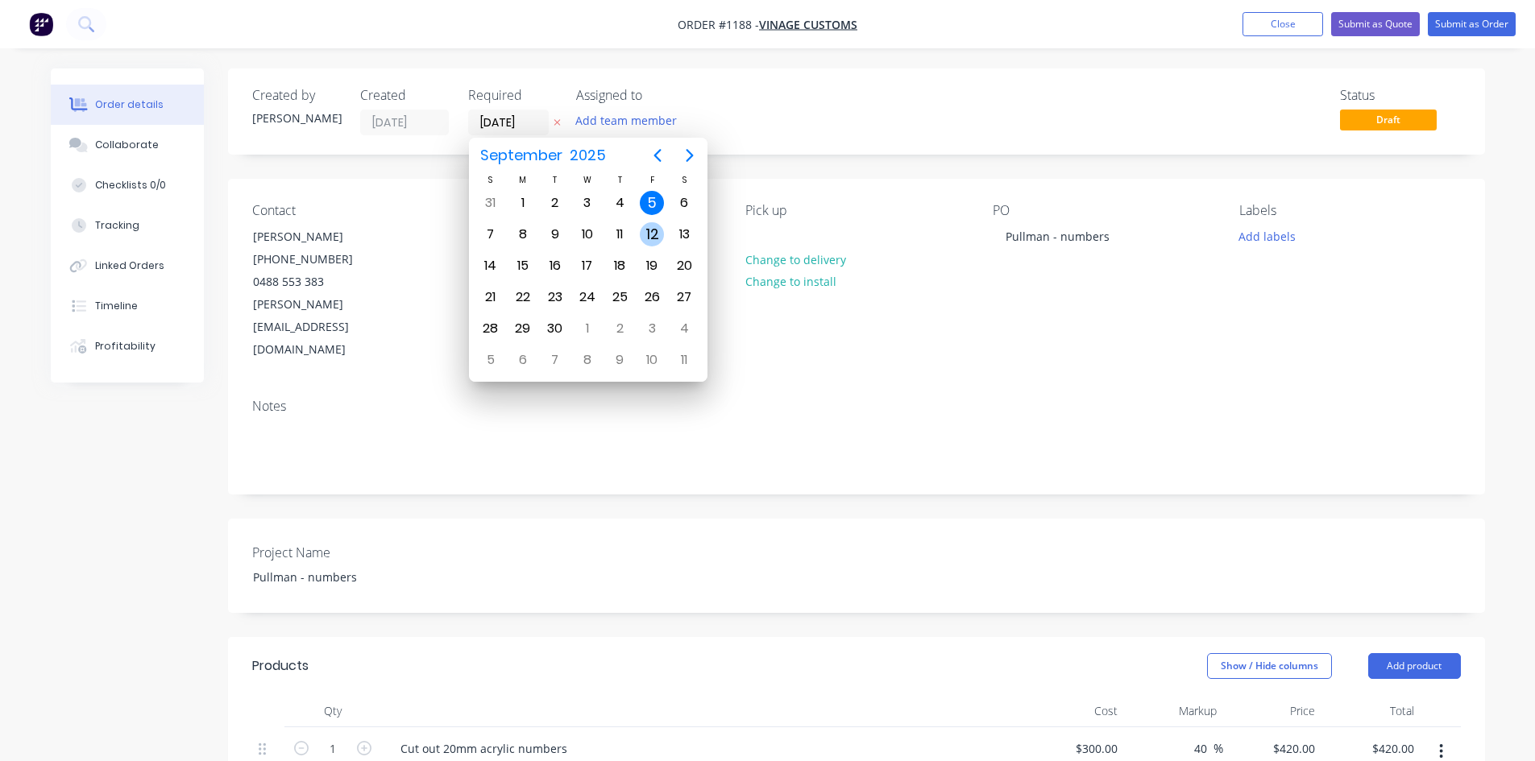
click at [648, 238] on div "12" at bounding box center [652, 234] width 24 height 24
type input "[DATE]"
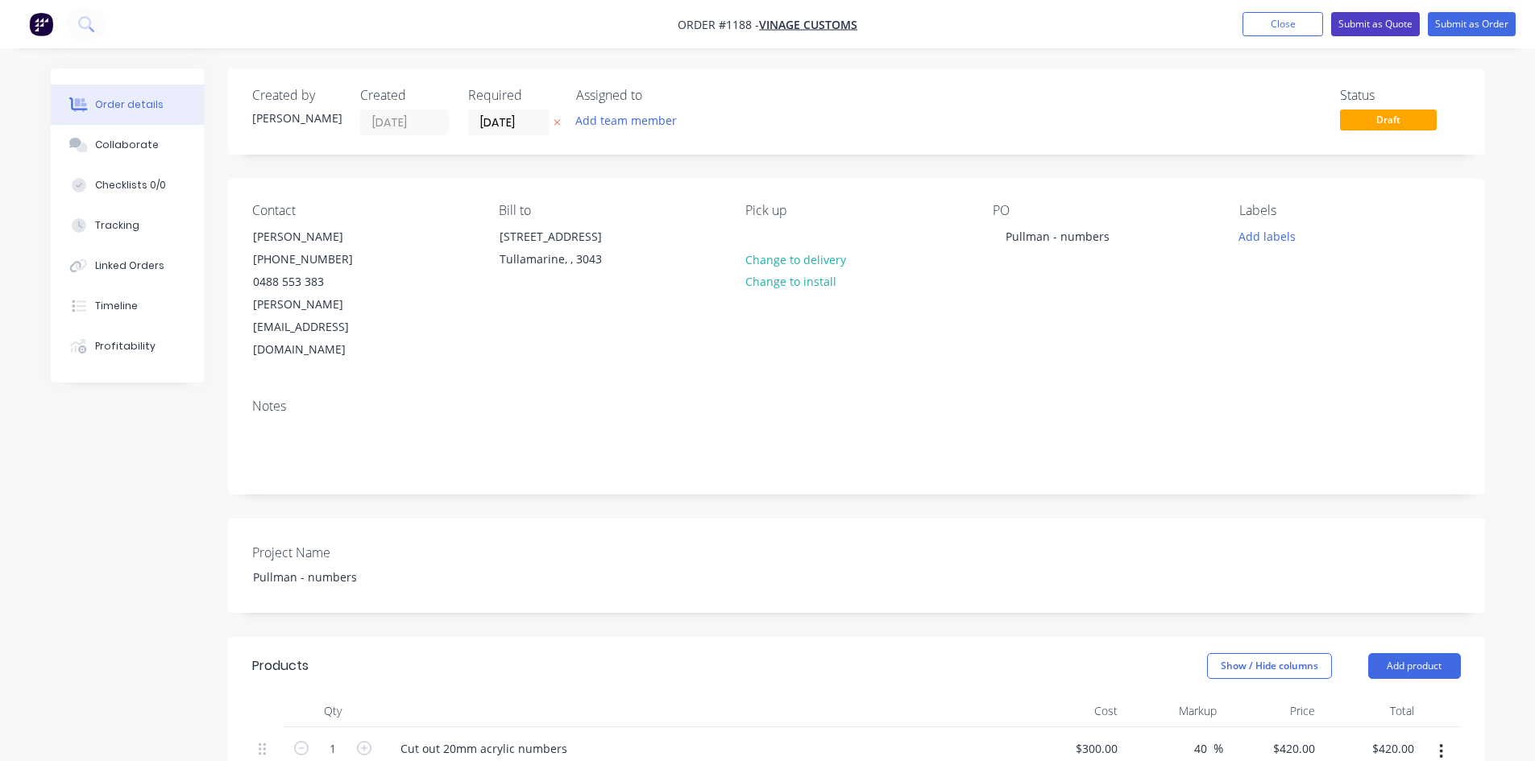
click at [1371, 20] on button "Submit as Quote" at bounding box center [1375, 24] width 89 height 24
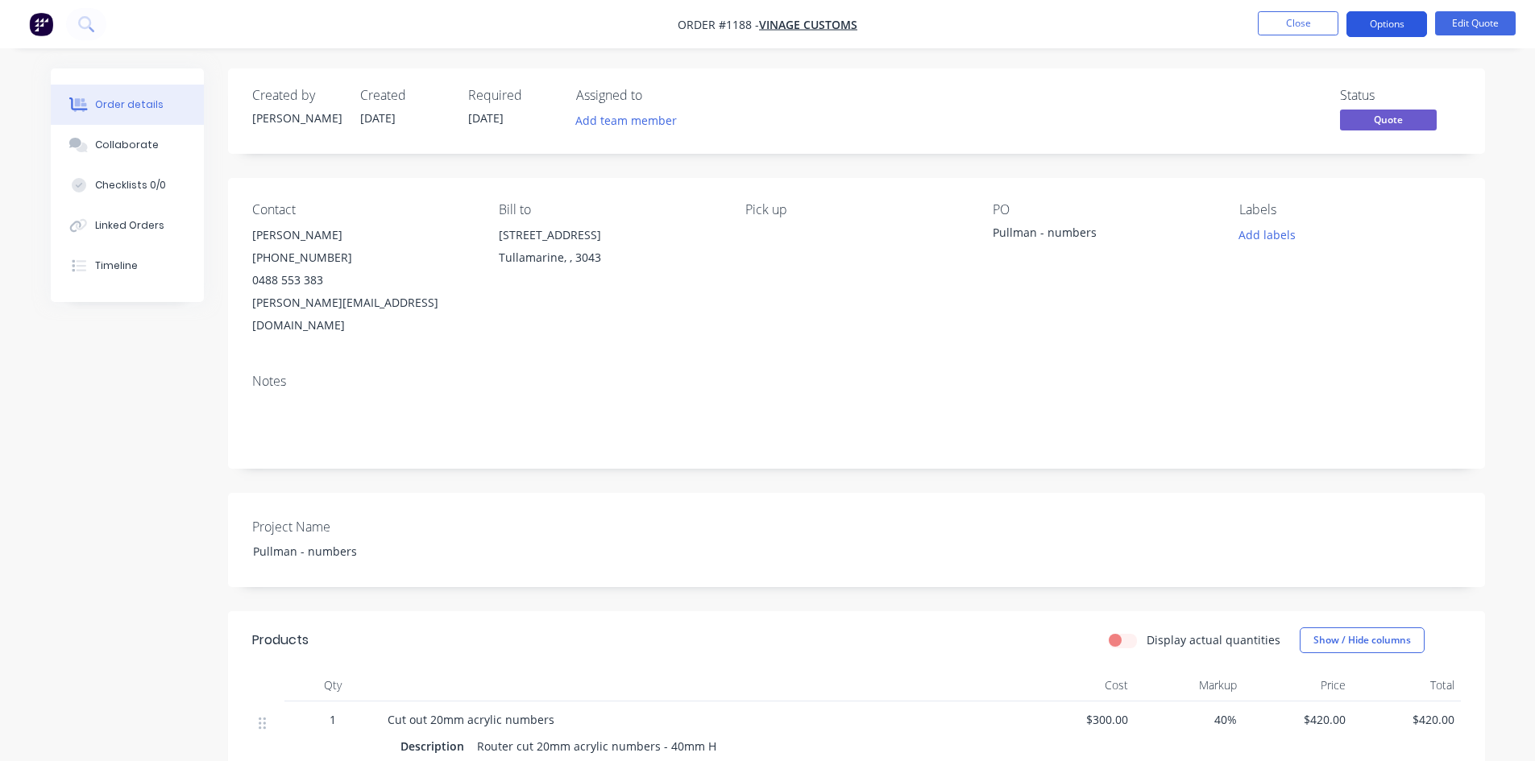
click at [1371, 21] on button "Options" at bounding box center [1386, 24] width 81 height 26
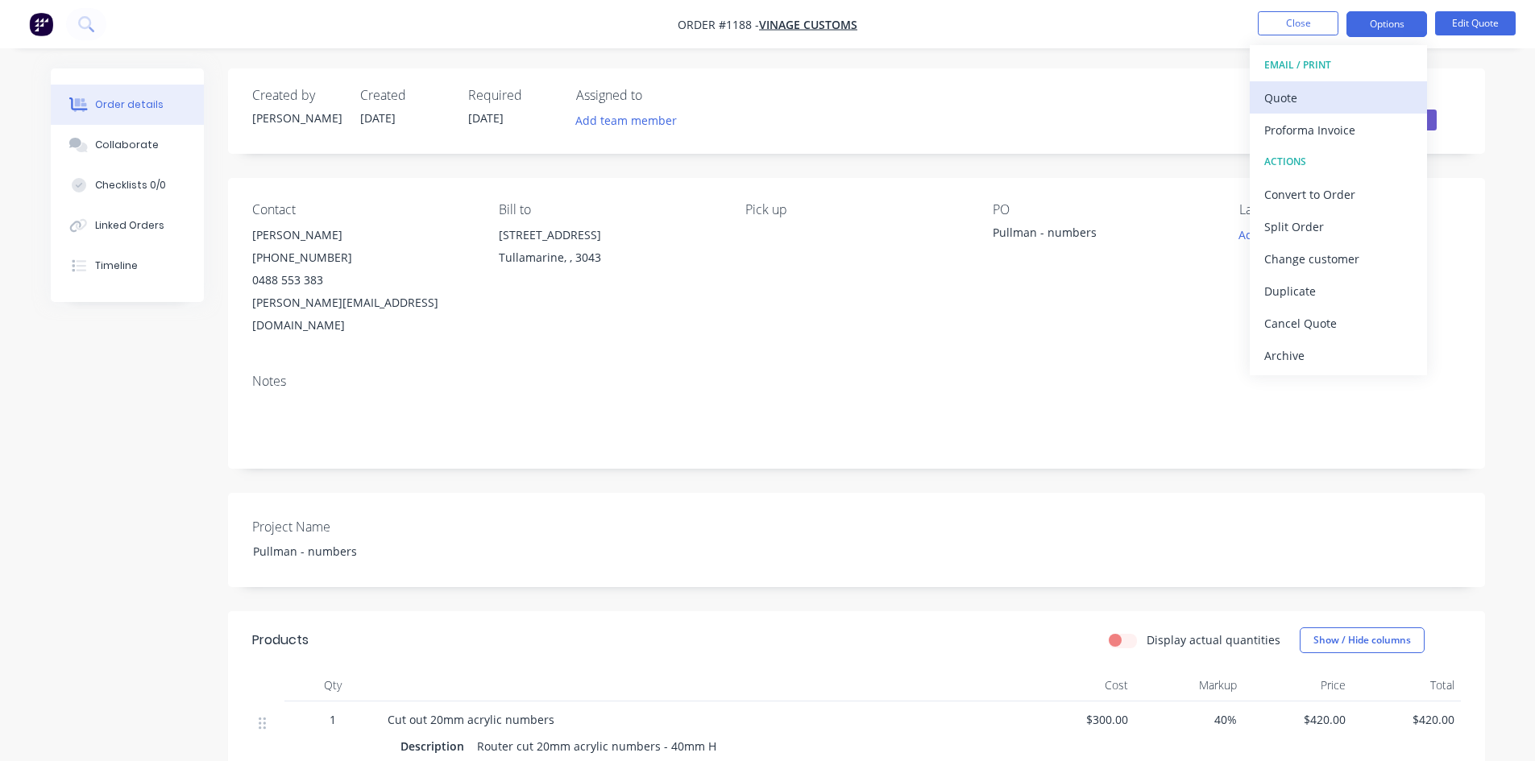
click at [1322, 100] on div "Quote" at bounding box center [1338, 97] width 148 height 23
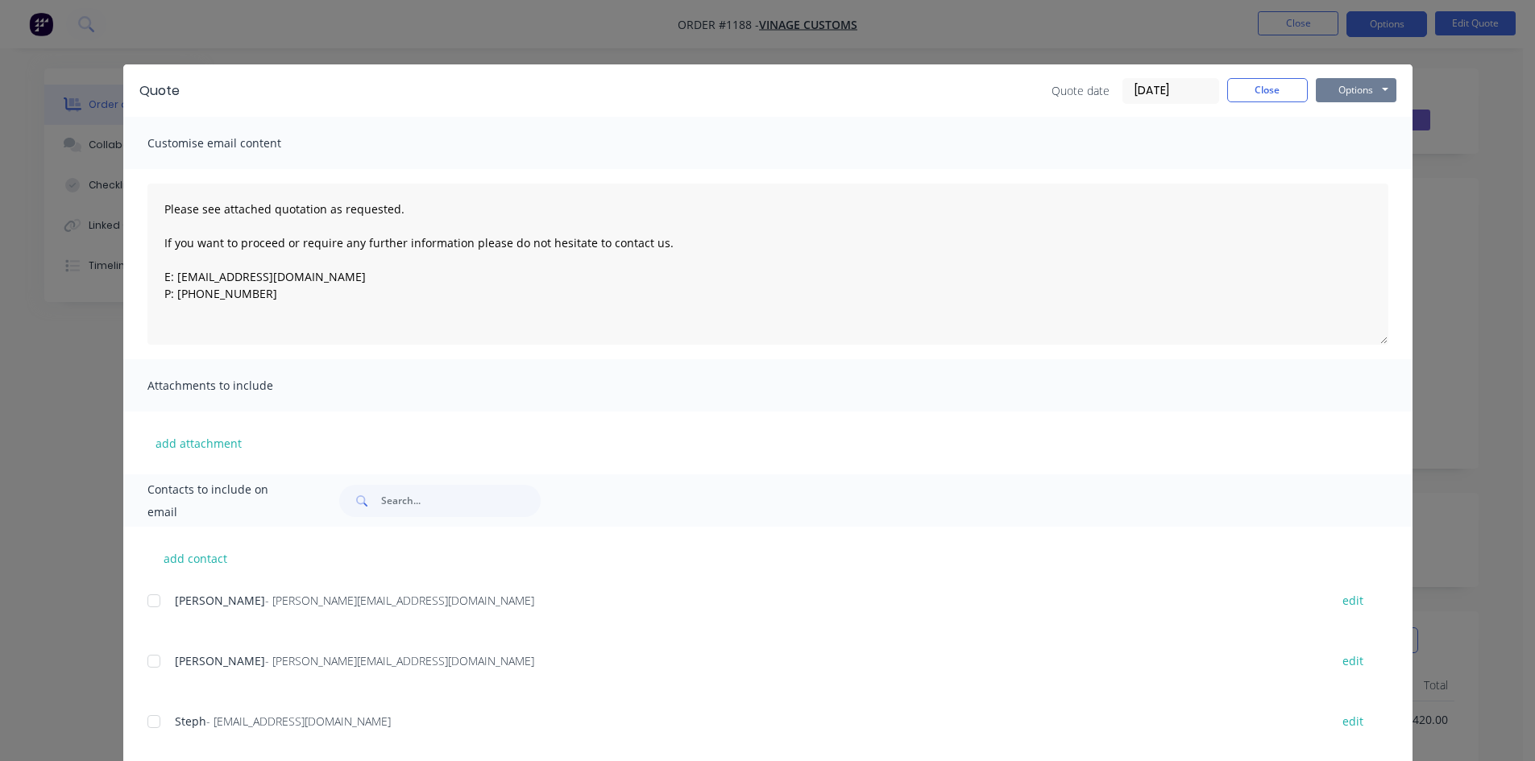
click at [1337, 93] on button "Options" at bounding box center [1356, 90] width 81 height 24
click at [1351, 145] on button "Print" at bounding box center [1367, 145] width 103 height 27
click at [1251, 87] on button "Close" at bounding box center [1267, 90] width 81 height 24
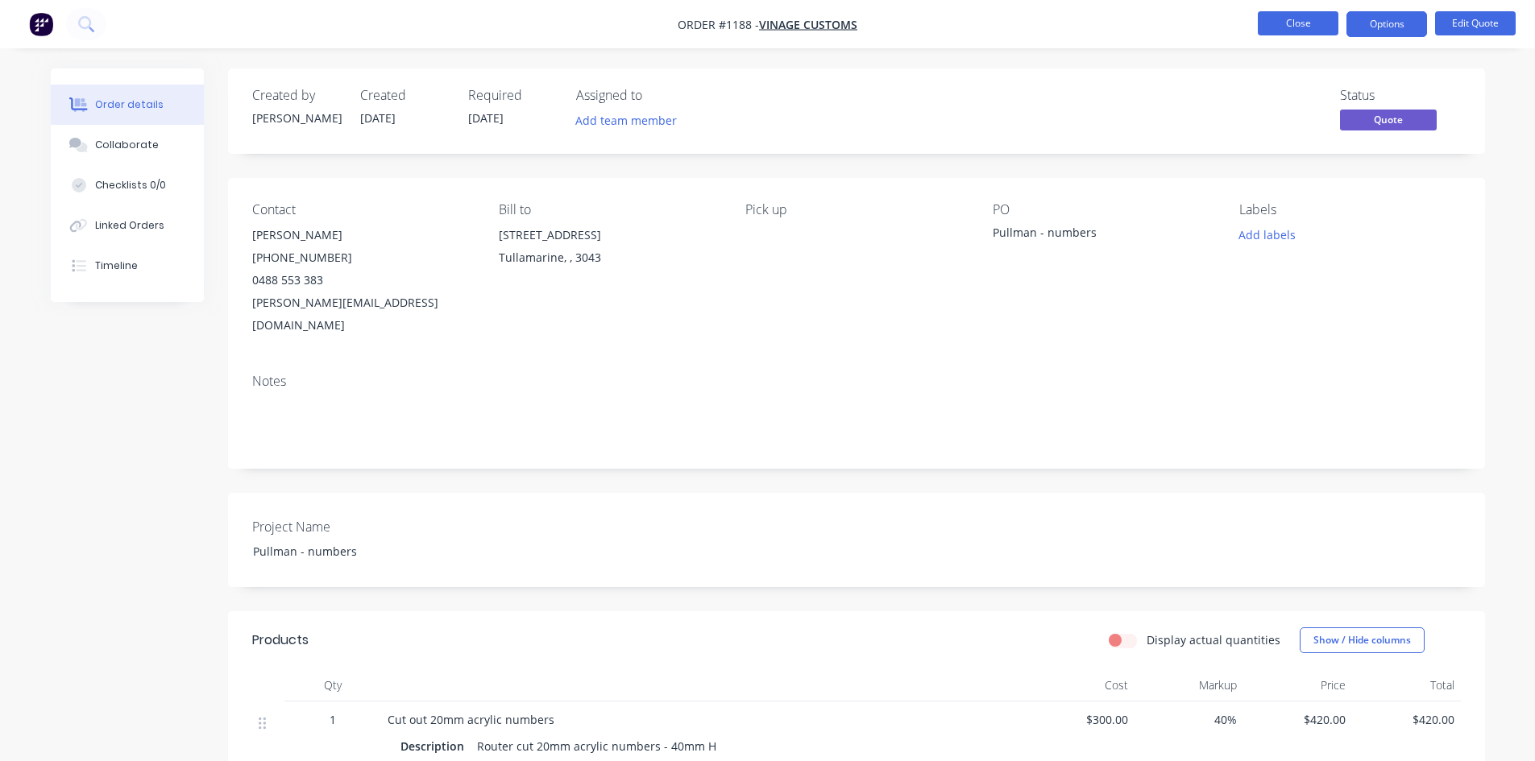
click at [1280, 28] on button "Close" at bounding box center [1298, 23] width 81 height 24
